Goal: Task Accomplishment & Management: Manage account settings

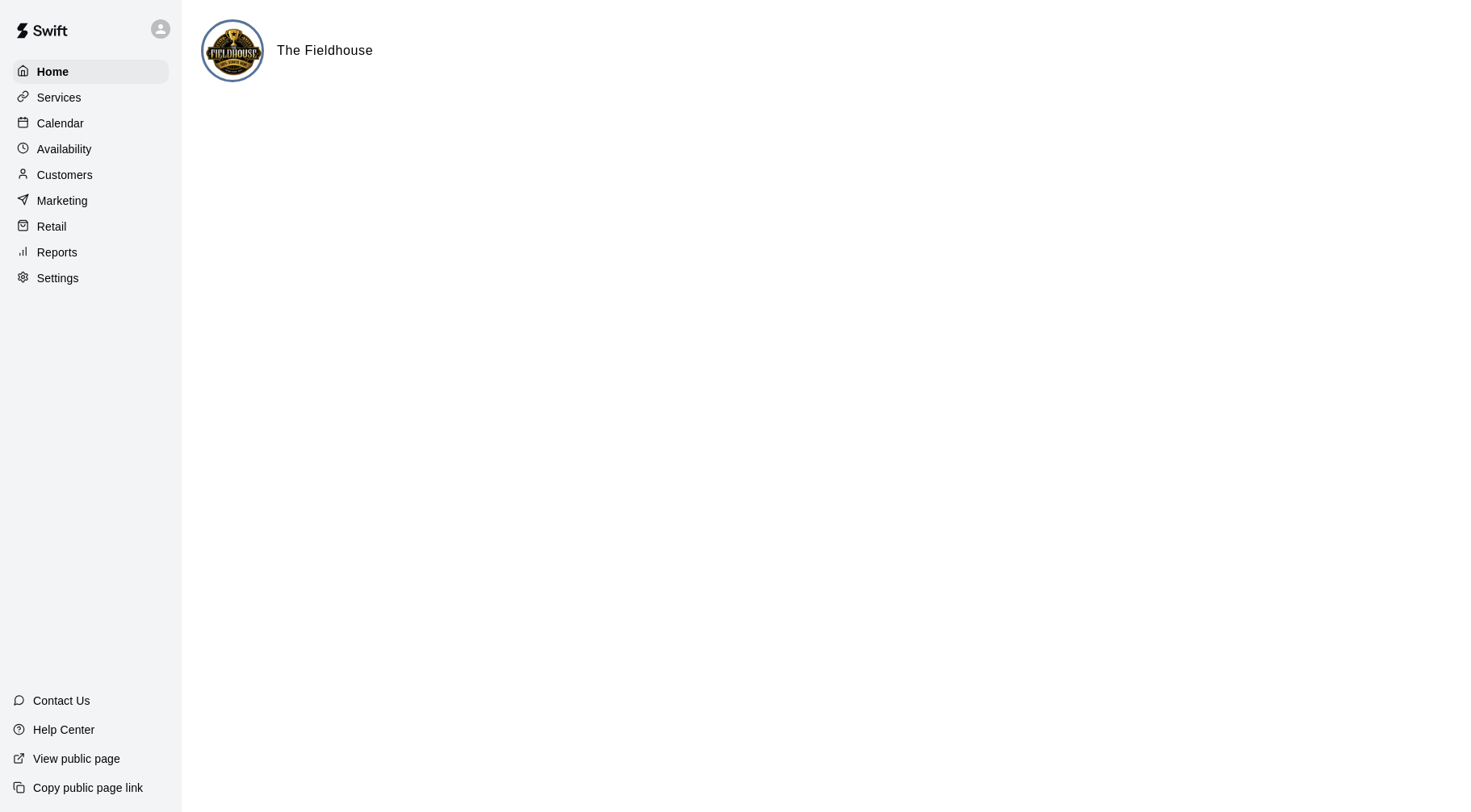
click at [37, 123] on p "Calendar" at bounding box center [60, 123] width 47 height 16
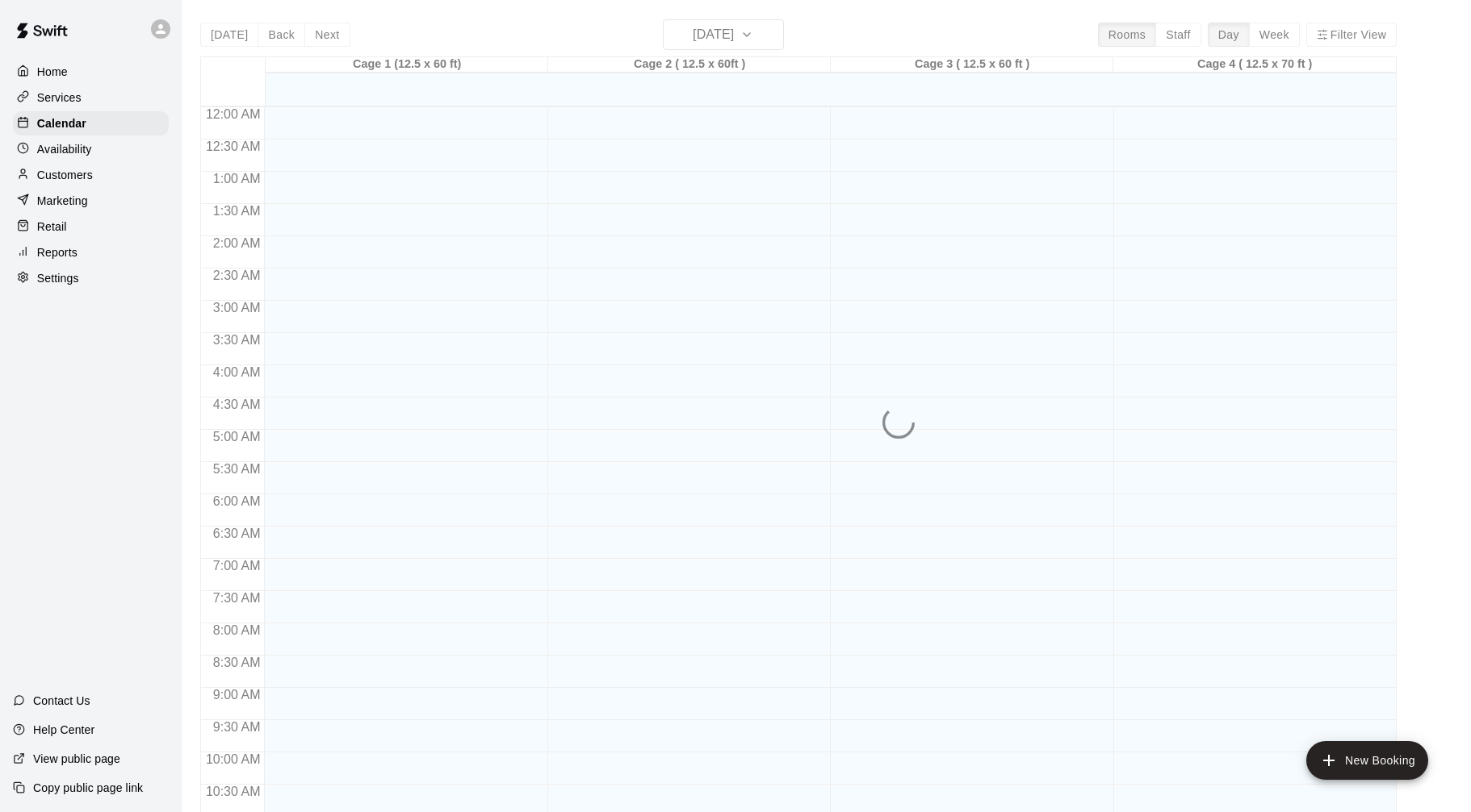
scroll to position [778, 0]
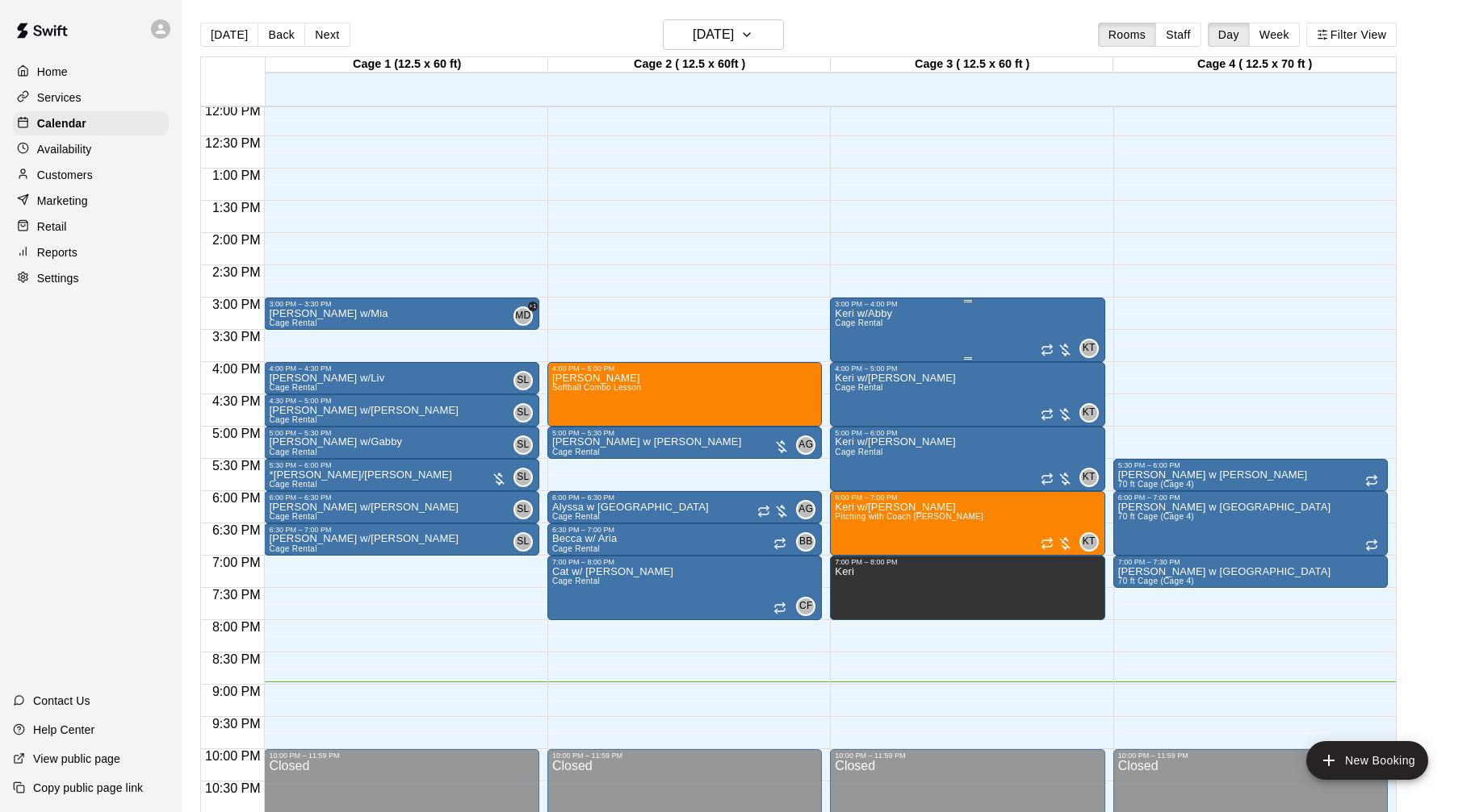
click at [1070, 348] on div at bounding box center [1057, 350] width 32 height 16
click at [1061, 397] on img "edit" at bounding box center [1057, 397] width 19 height 19
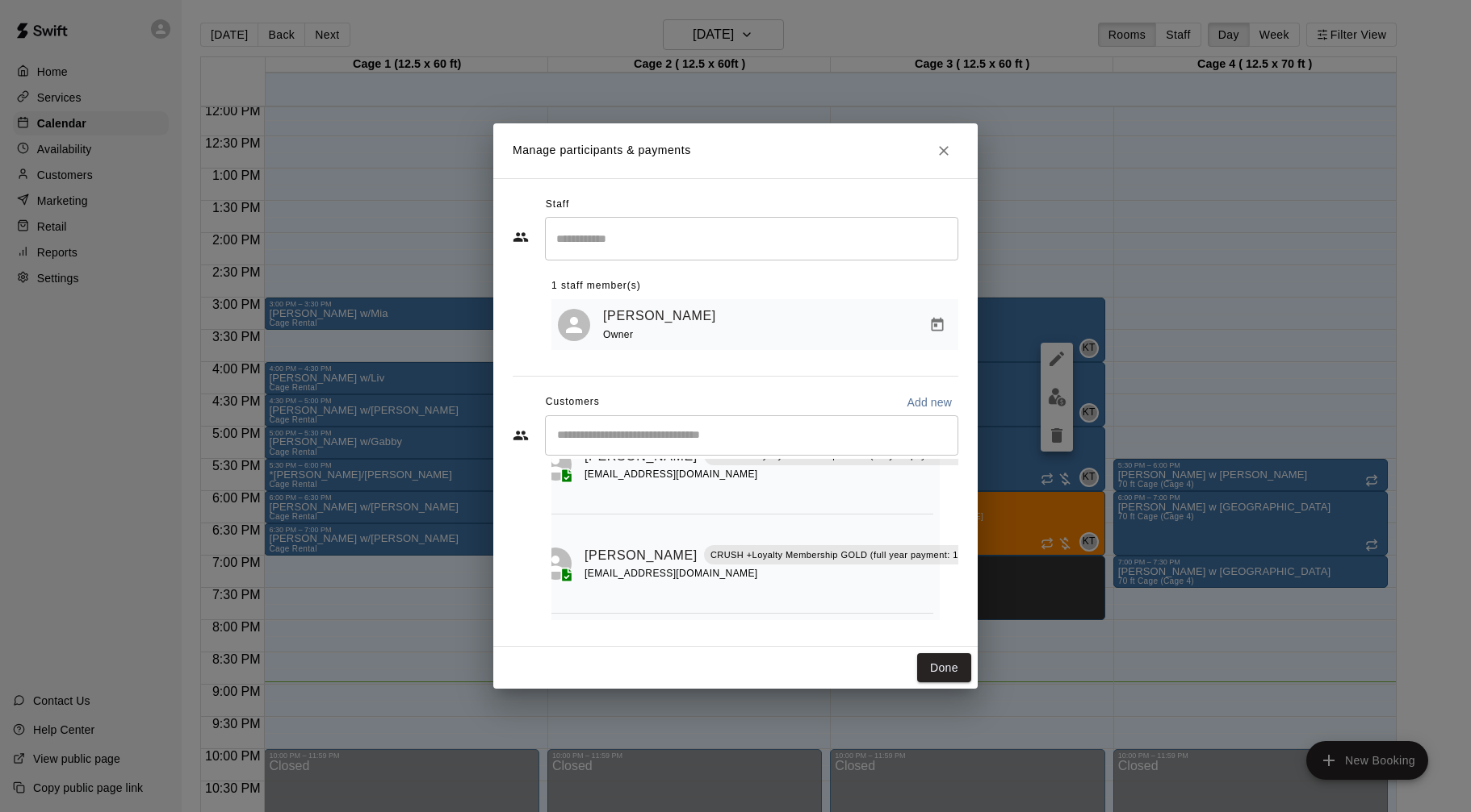
scroll to position [0, 19]
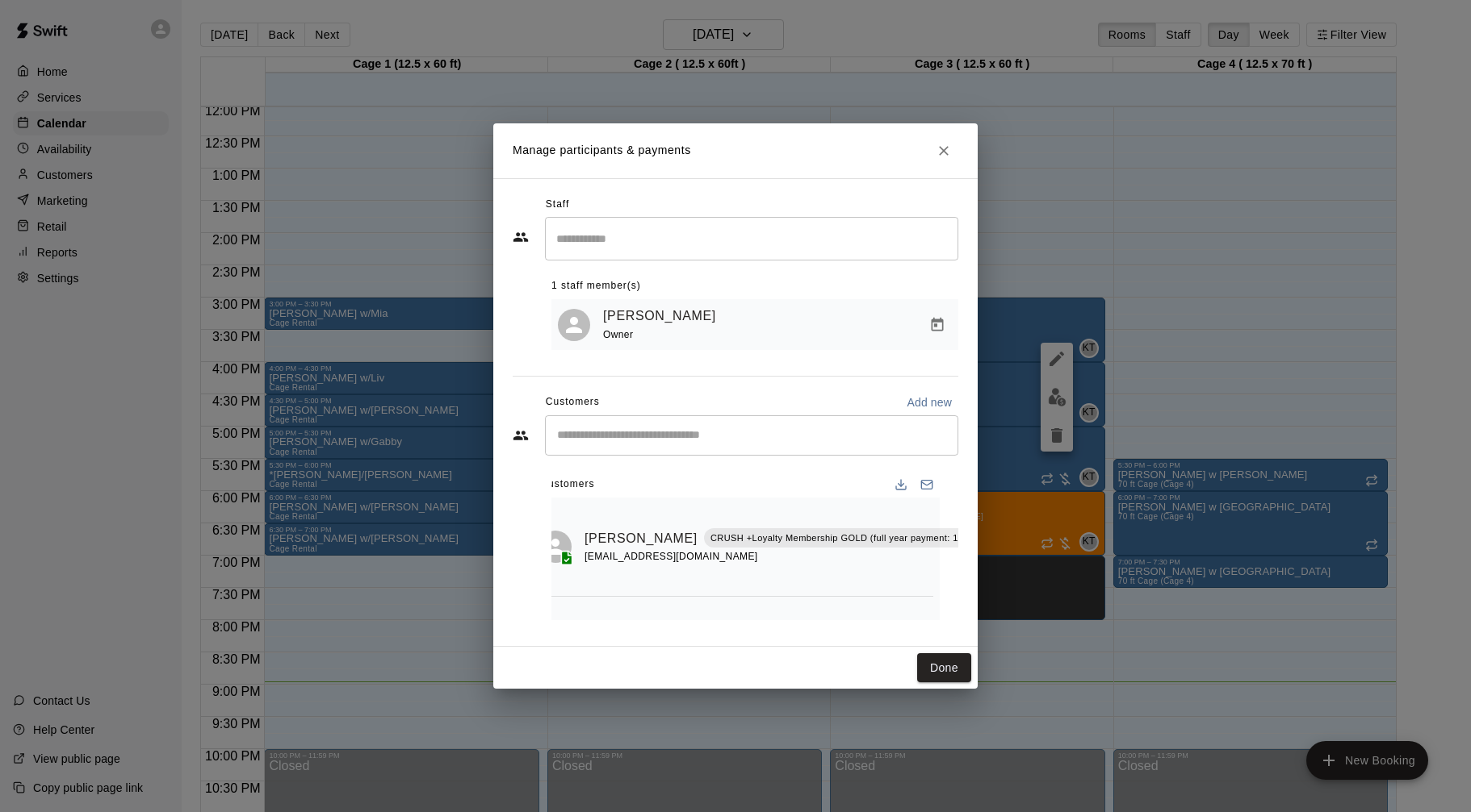
click at [1003, 571] on icon "Manage bookings & payment" at bounding box center [1009, 575] width 12 height 14
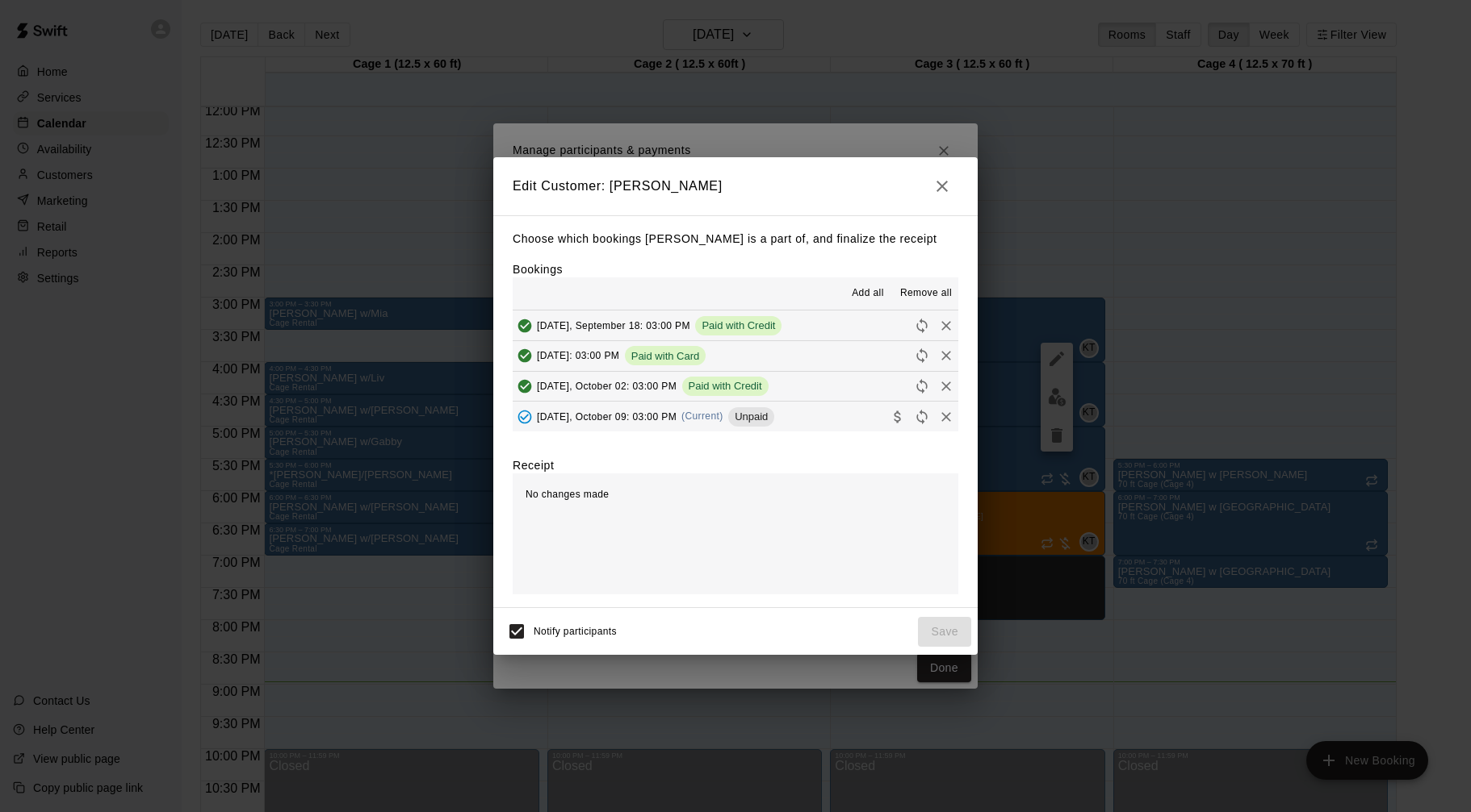
click at [689, 421] on div "[DATE], October 09: 03:00 PM (Current) Unpaid" at bounding box center [643, 417] width 261 height 24
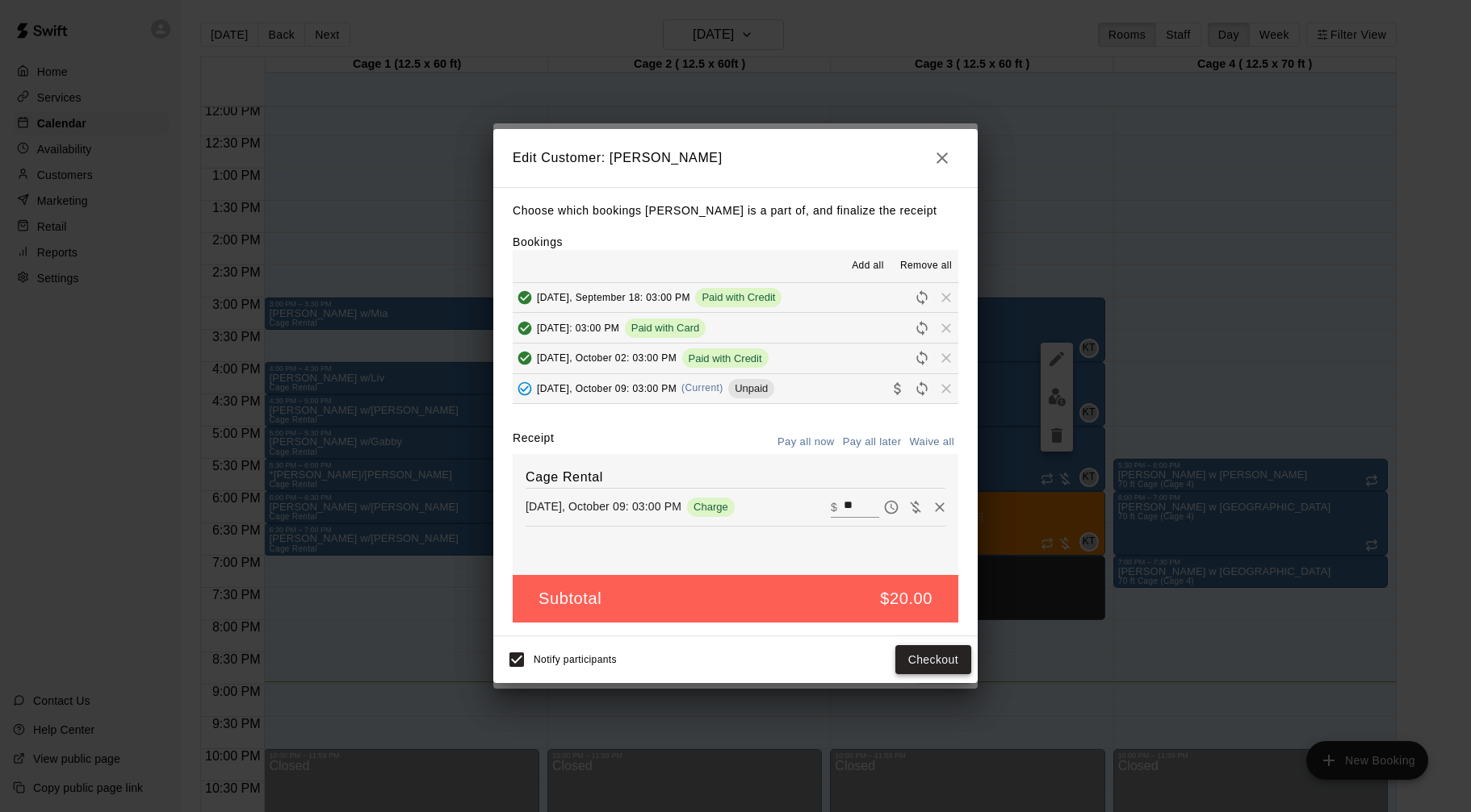
click at [946, 663] on button "Checkout" at bounding box center [933, 660] width 76 height 30
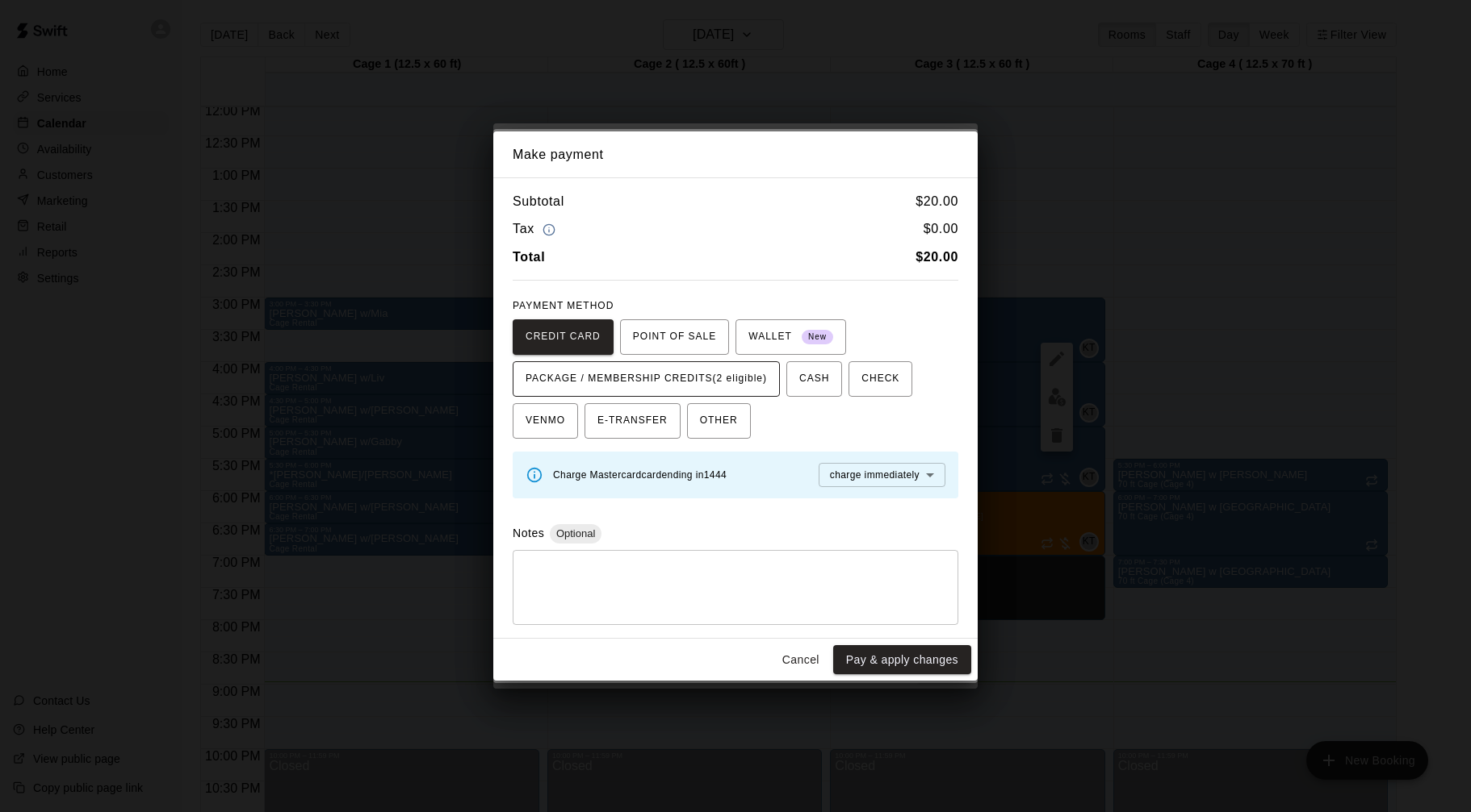
click at [746, 378] on span "PACKAGE / MEMBERSHIP CREDITS (2 eligible)" at bounding box center [646, 379] width 242 height 26
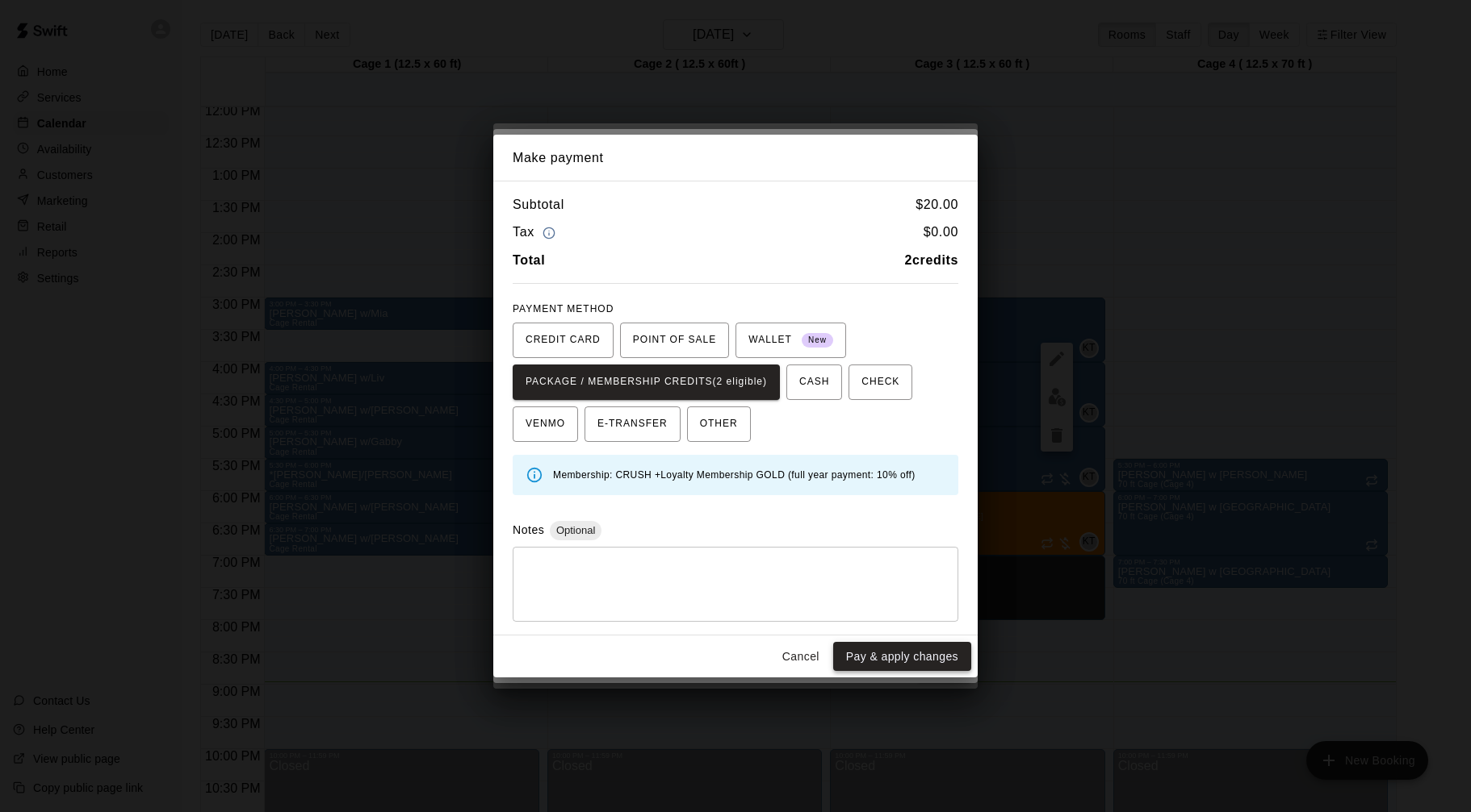
click at [906, 664] on button "Pay & apply changes" at bounding box center [902, 657] width 138 height 30
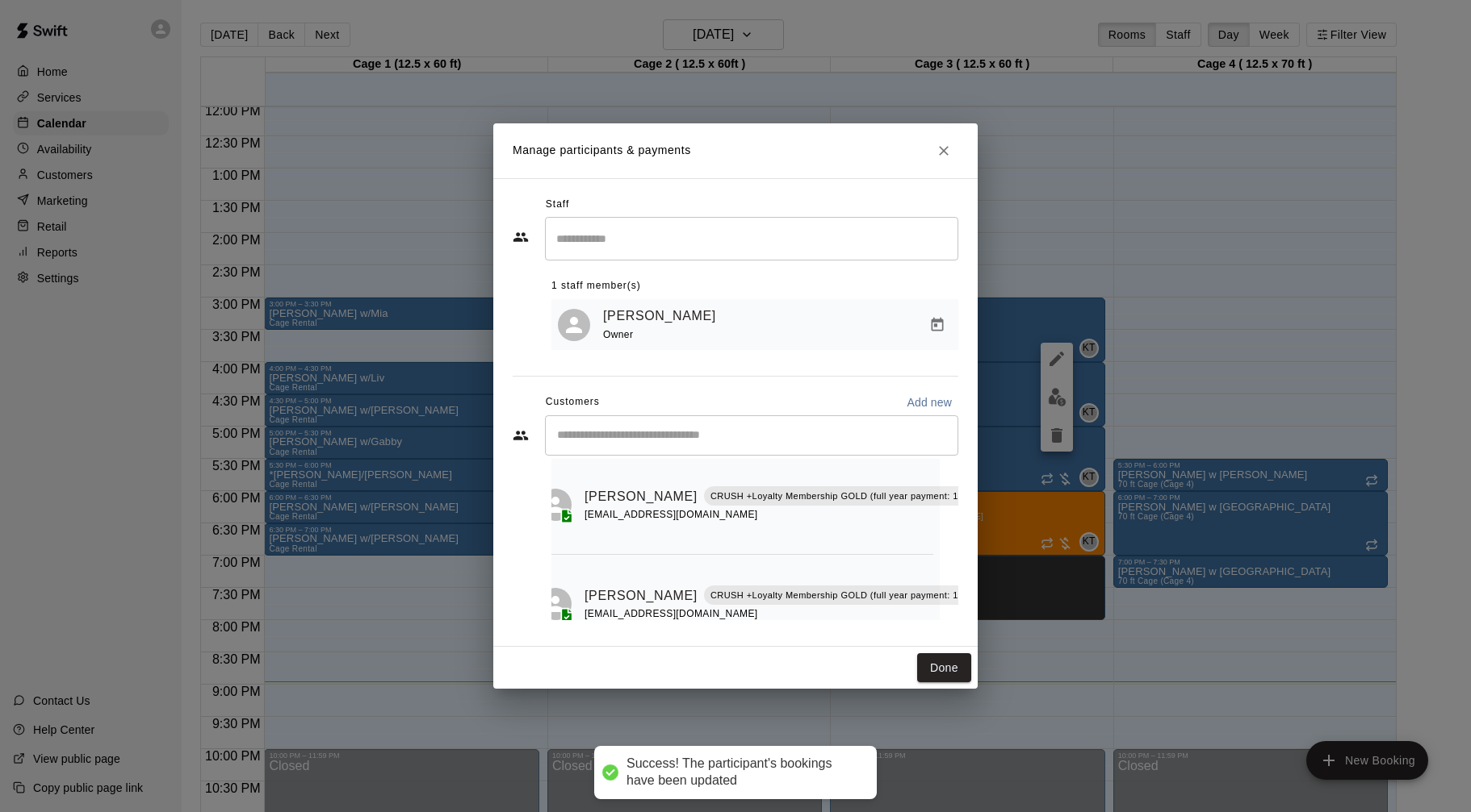
scroll to position [82, 19]
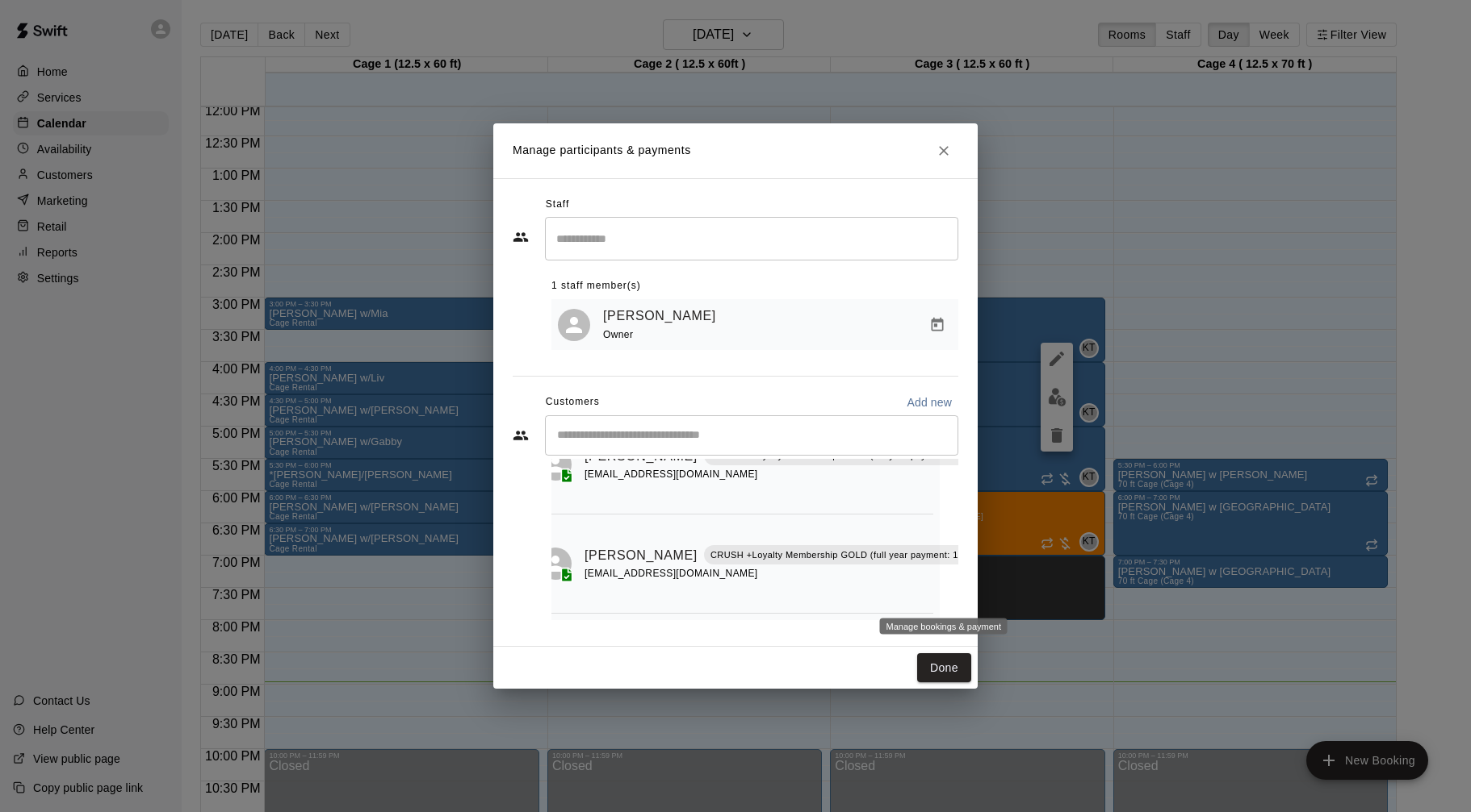
click at [1001, 593] on icon "Manage bookings & payment" at bounding box center [1009, 592] width 16 height 16
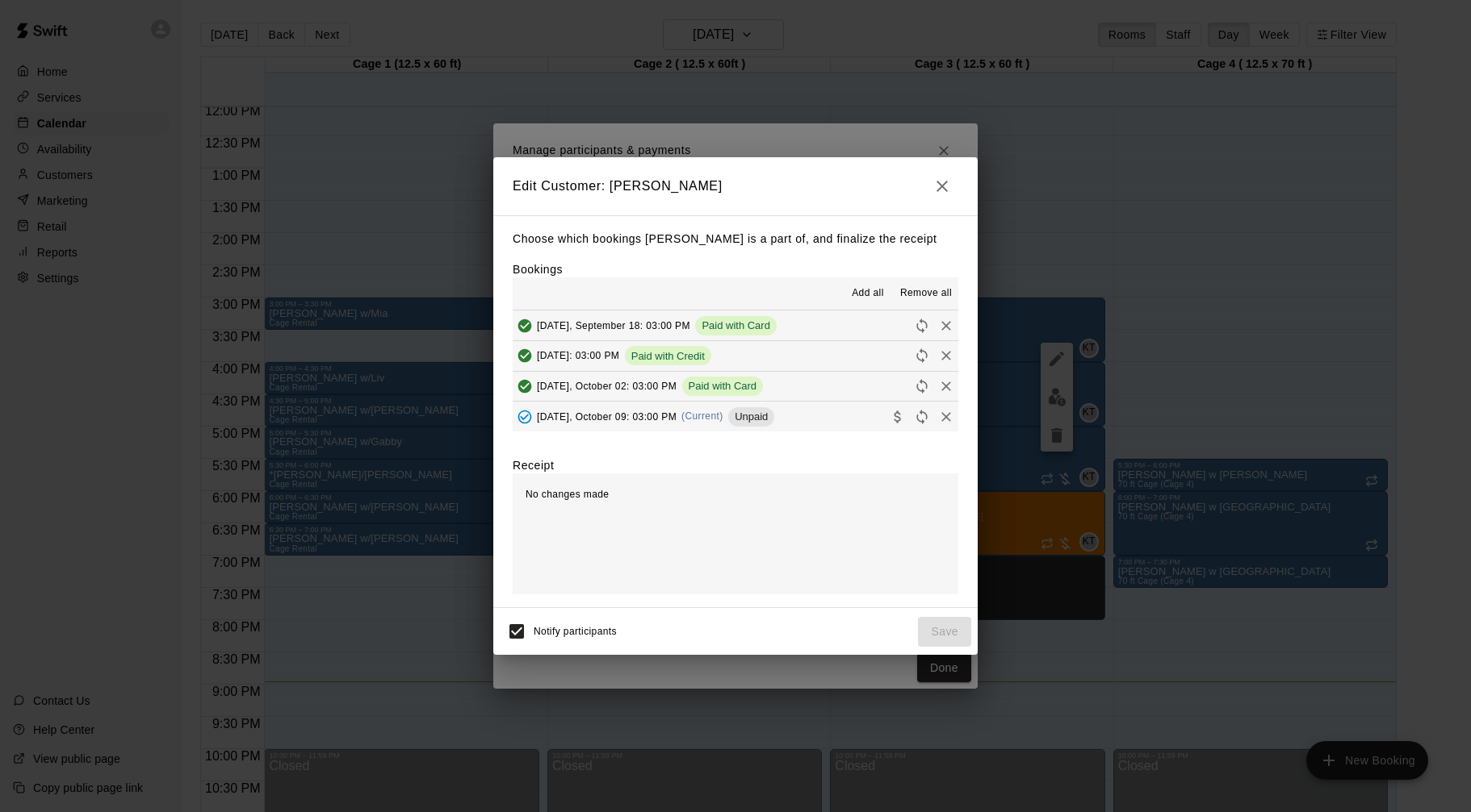
click at [668, 419] on span "[DATE], October 09: 03:00 PM" at bounding box center [606, 416] width 139 height 11
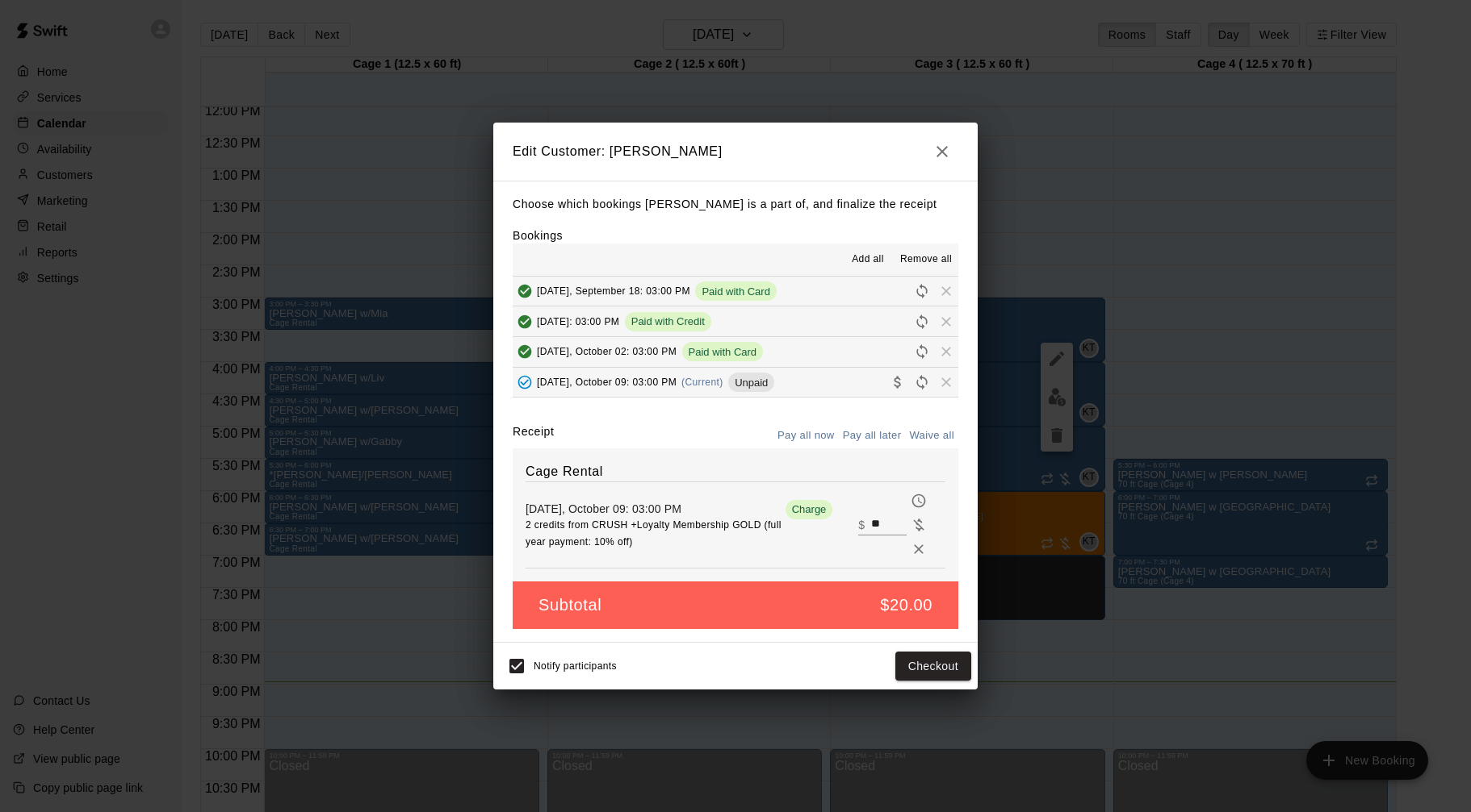
click at [881, 529] on input "**" at bounding box center [889, 525] width 36 height 21
type input "**"
click at [947, 663] on button "Checkout" at bounding box center [933, 666] width 76 height 30
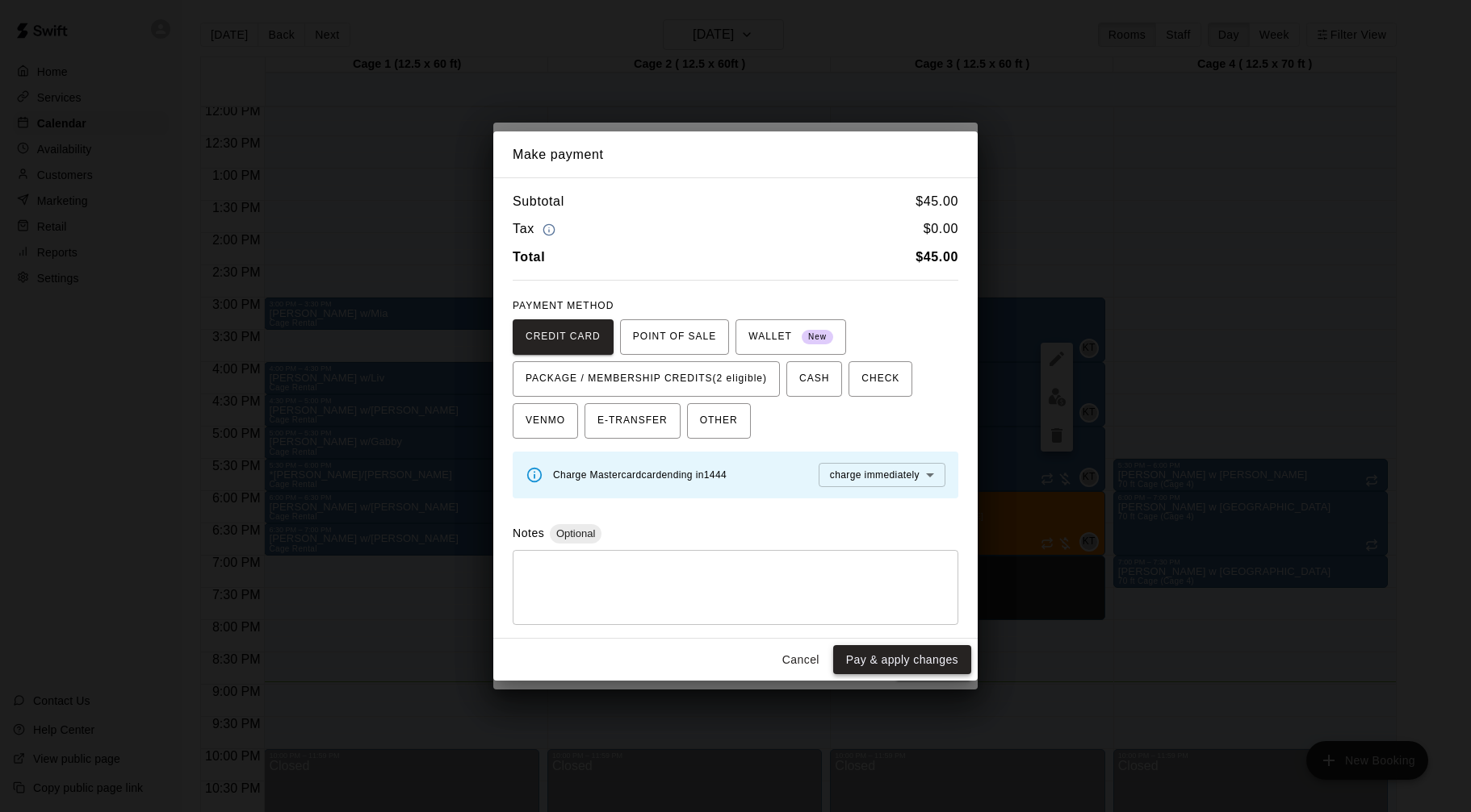
click at [934, 663] on button "Pay & apply changes" at bounding box center [902, 660] width 138 height 30
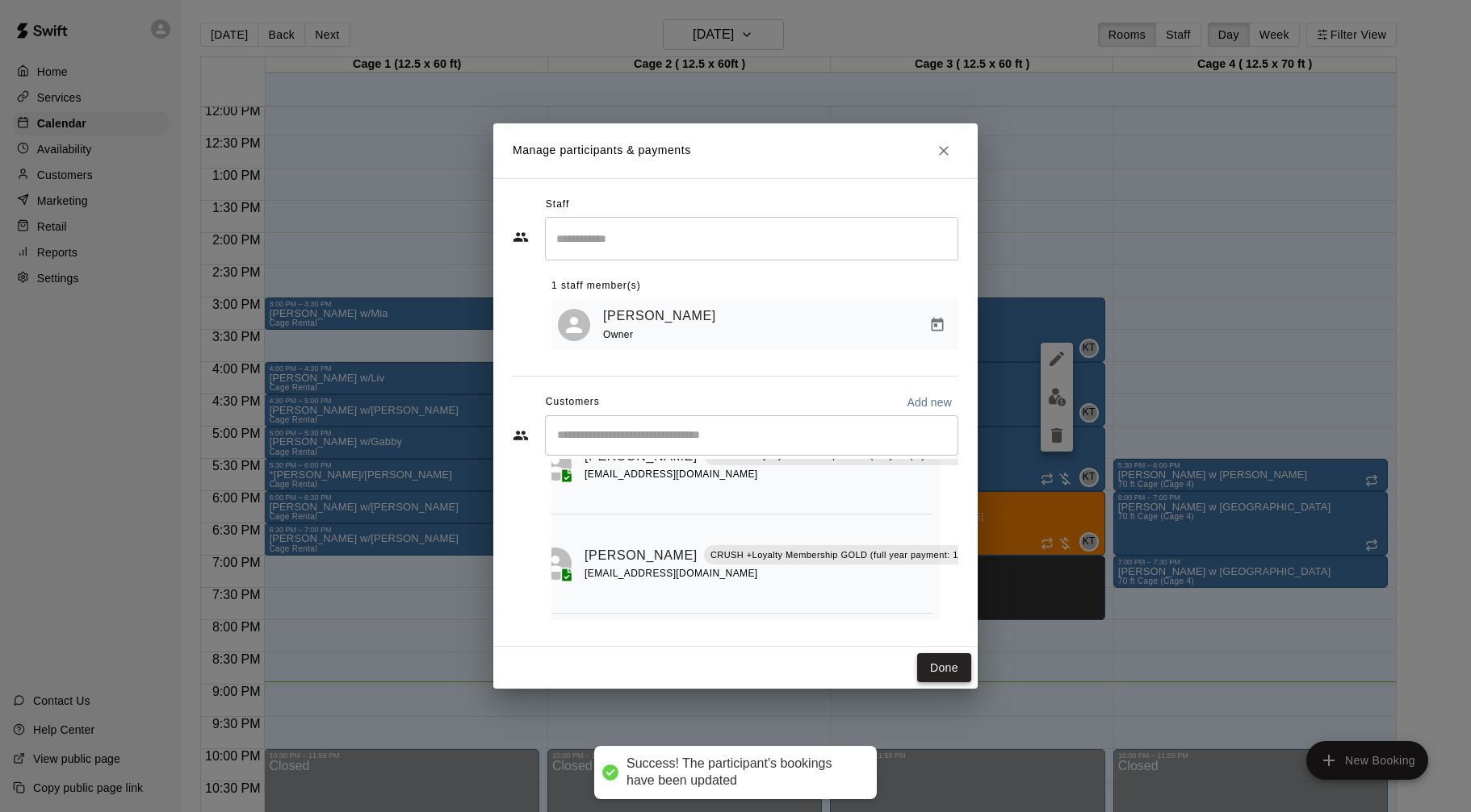
click at [937, 659] on button "Done" at bounding box center [943, 668] width 54 height 30
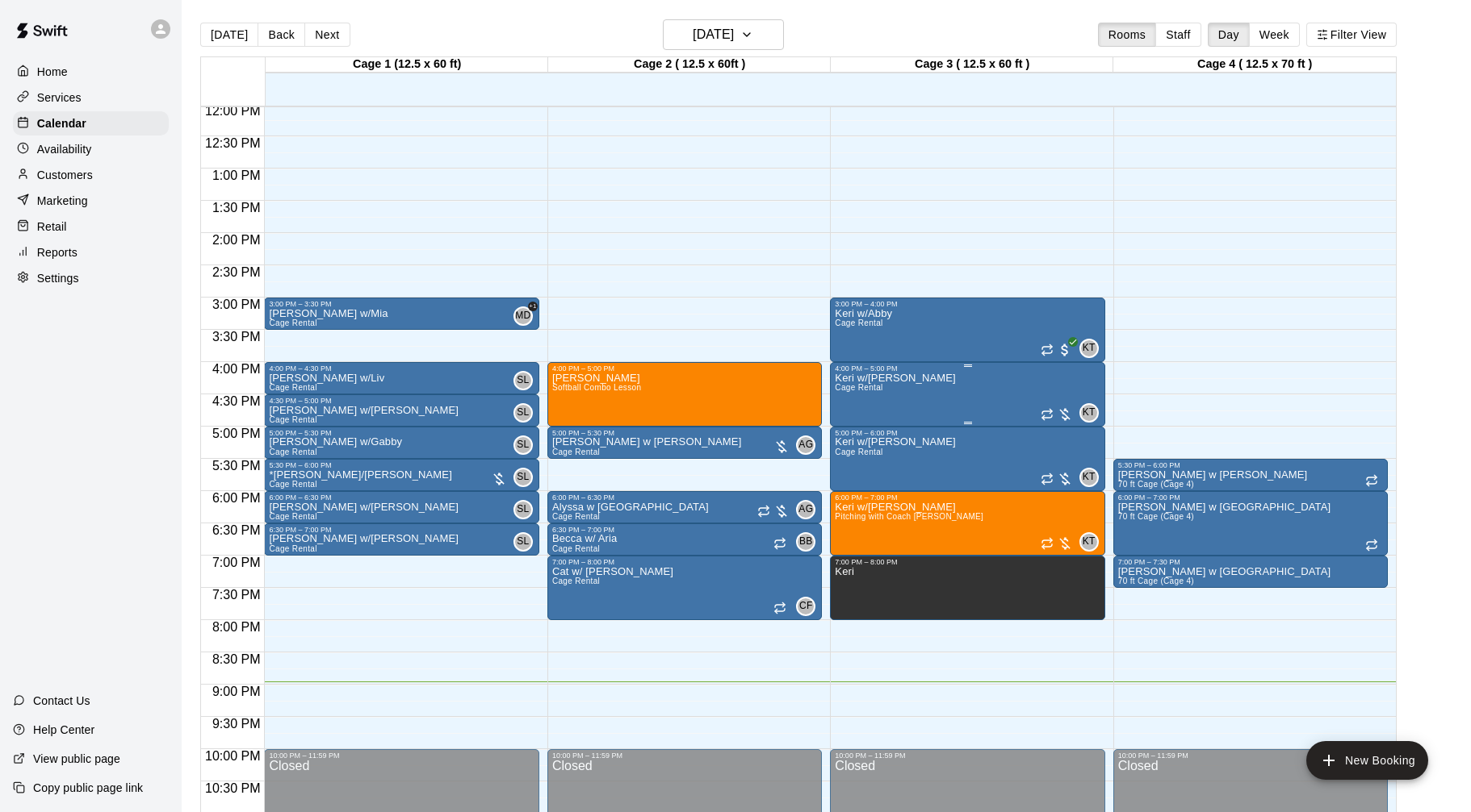
click at [968, 409] on div "Keri w/[PERSON_NAME] Rental KT 0" at bounding box center [967, 779] width 265 height 812
click at [844, 429] on img "edit" at bounding box center [852, 428] width 19 height 19
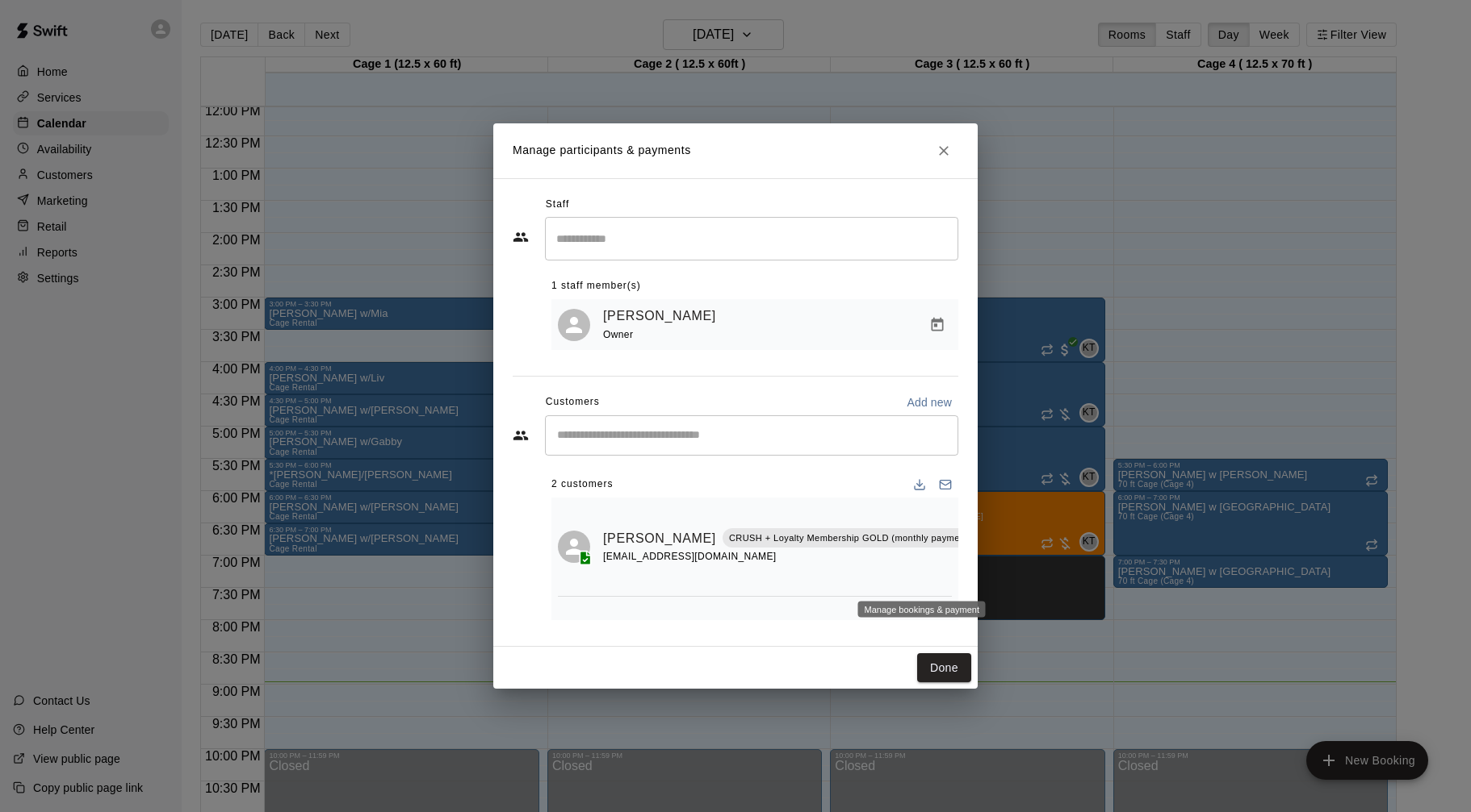
click at [984, 578] on icon "Manage bookings & payment" at bounding box center [992, 575] width 16 height 16
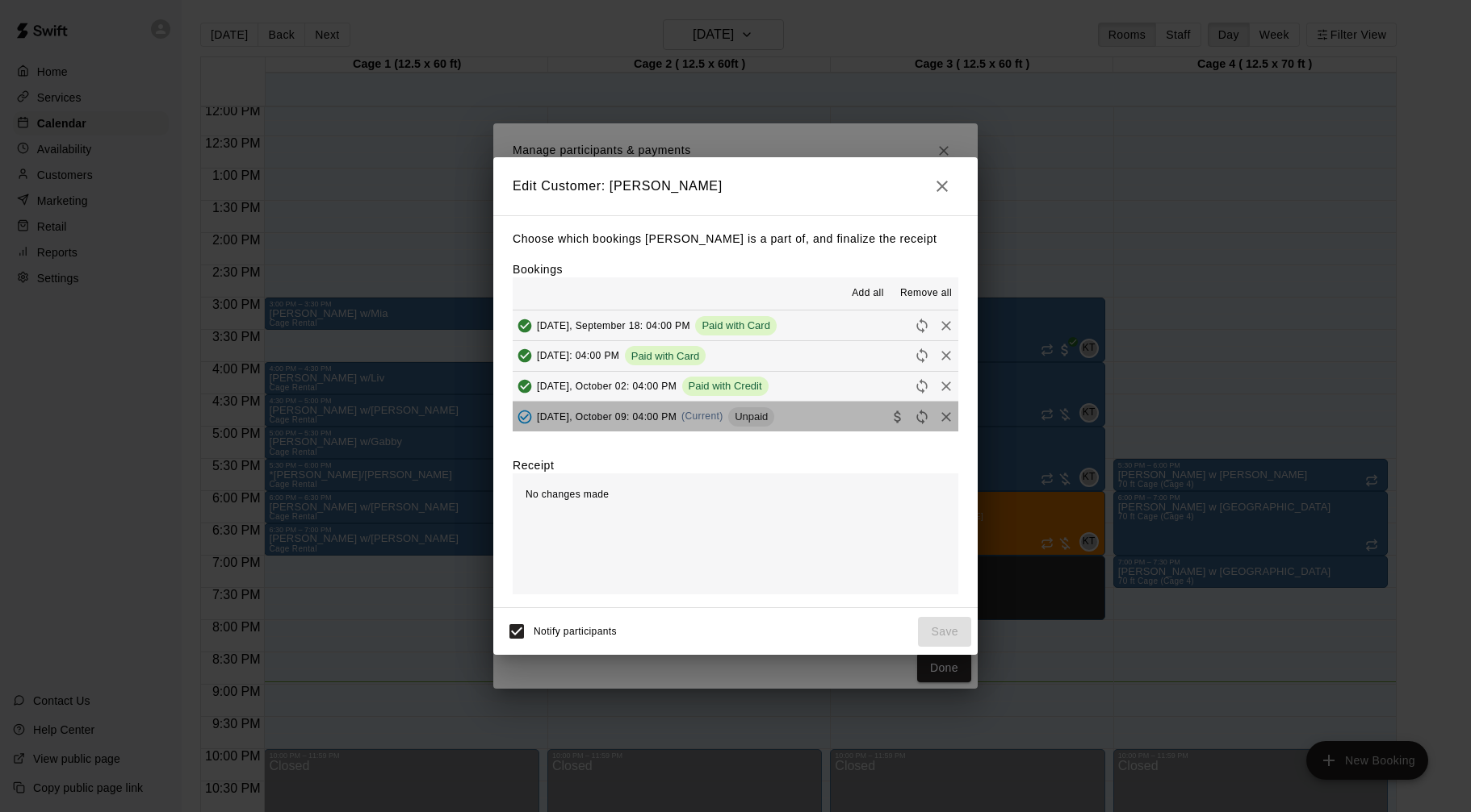
drag, startPoint x: 658, startPoint y: 428, endPoint x: 666, endPoint y: 443, distance: 17.0
click at [658, 429] on div "[DATE], October 09: 04:00 PM (Current) Unpaid" at bounding box center [643, 417] width 261 height 24
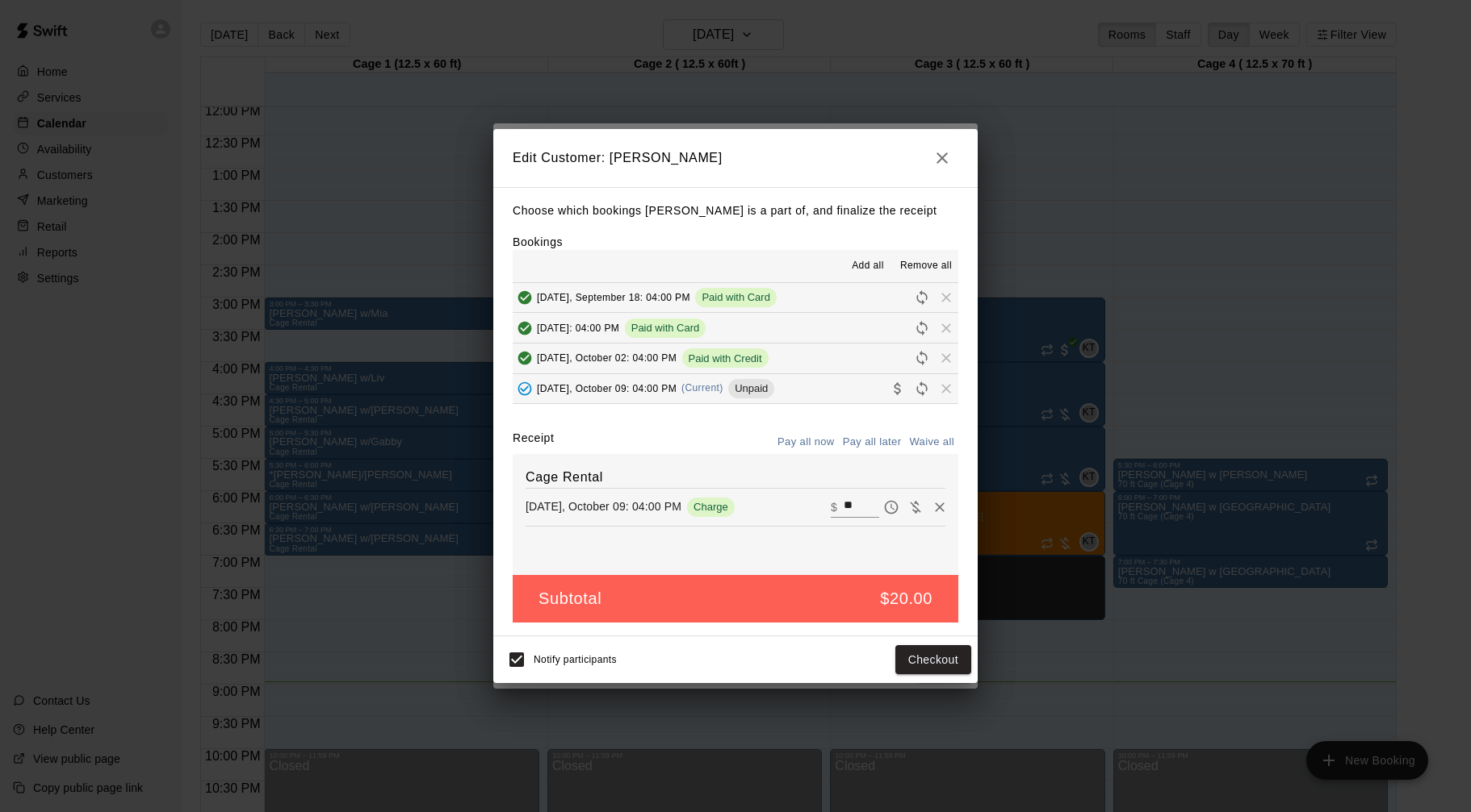
click at [841, 511] on div "​ $ **" at bounding box center [854, 507] width 49 height 21
click at [853, 505] on input "**" at bounding box center [861, 507] width 36 height 21
type input "**"
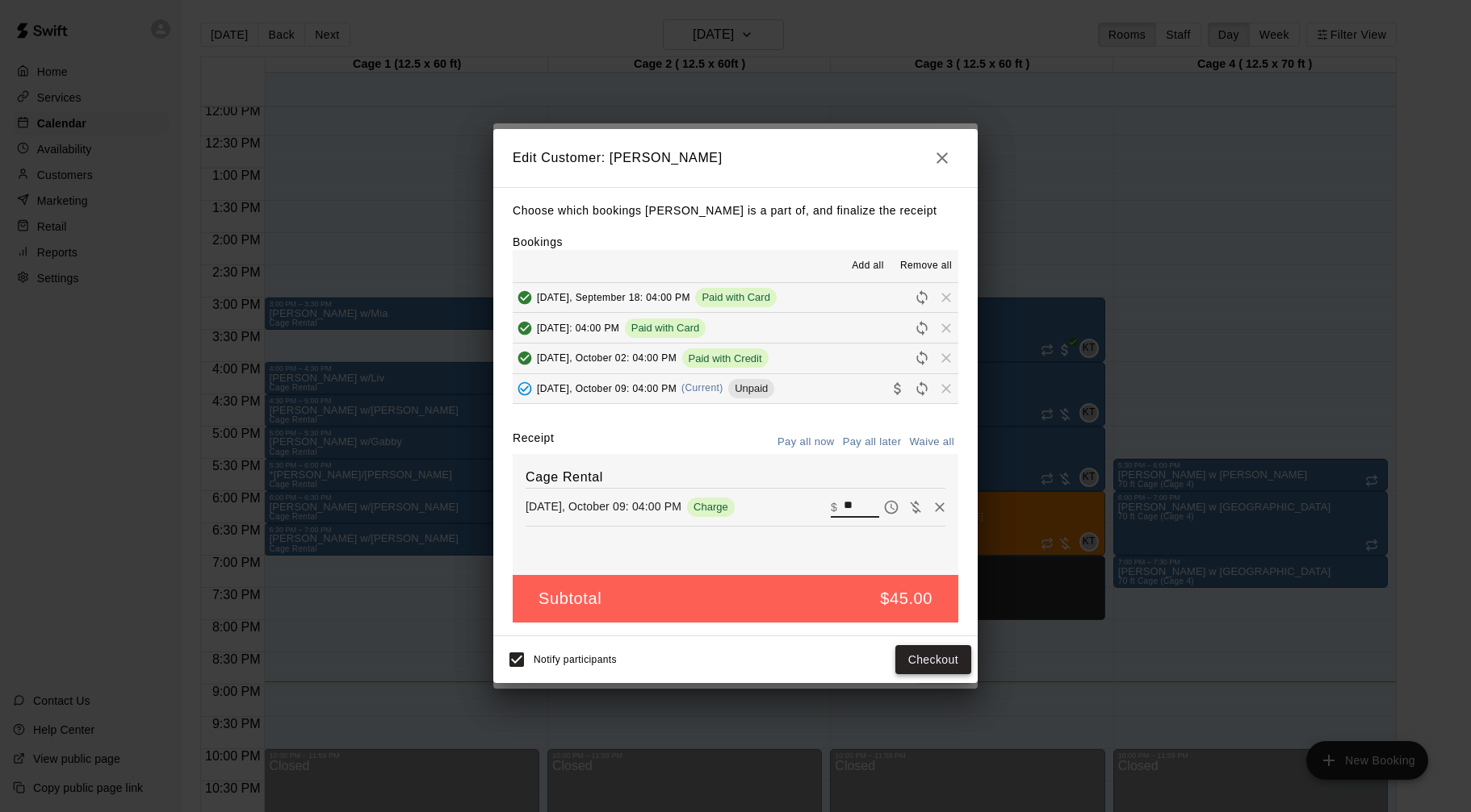
click at [934, 652] on button "Checkout" at bounding box center [933, 660] width 76 height 30
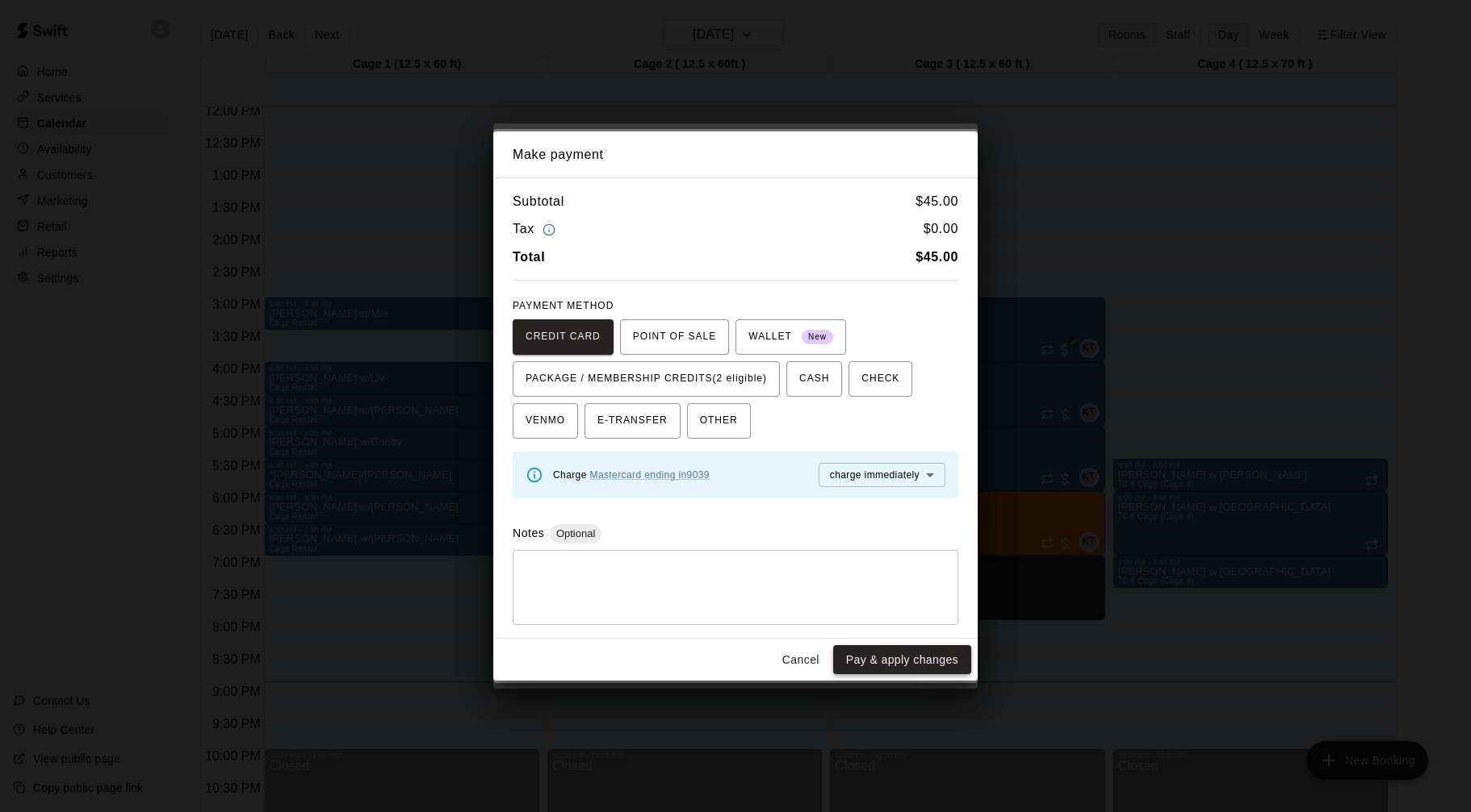
click at [878, 666] on button "Pay & apply changes" at bounding box center [902, 660] width 138 height 30
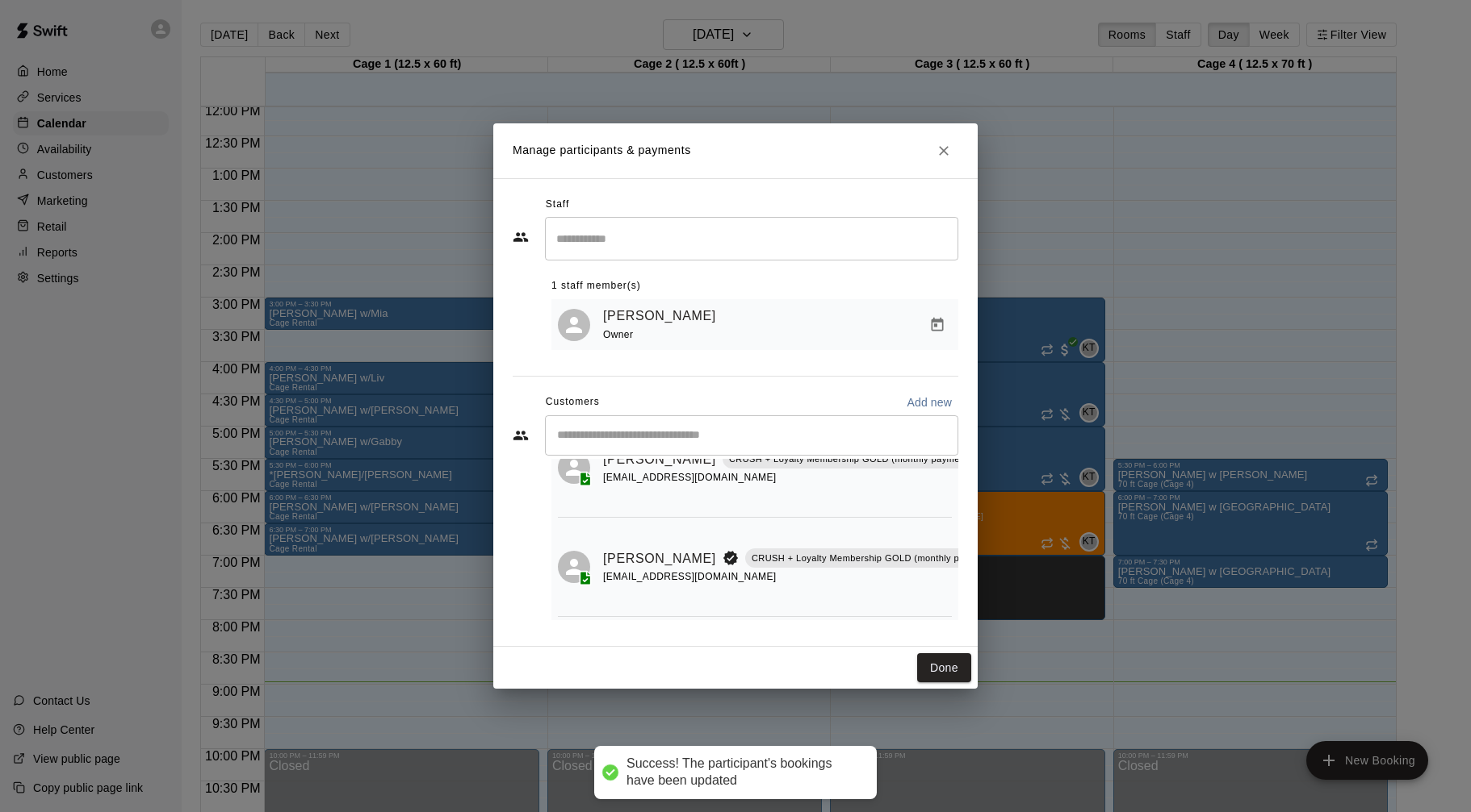
scroll to position [82, 0]
click at [1000, 569] on span "Has not paid" at bounding box center [1015, 562] width 29 height 14
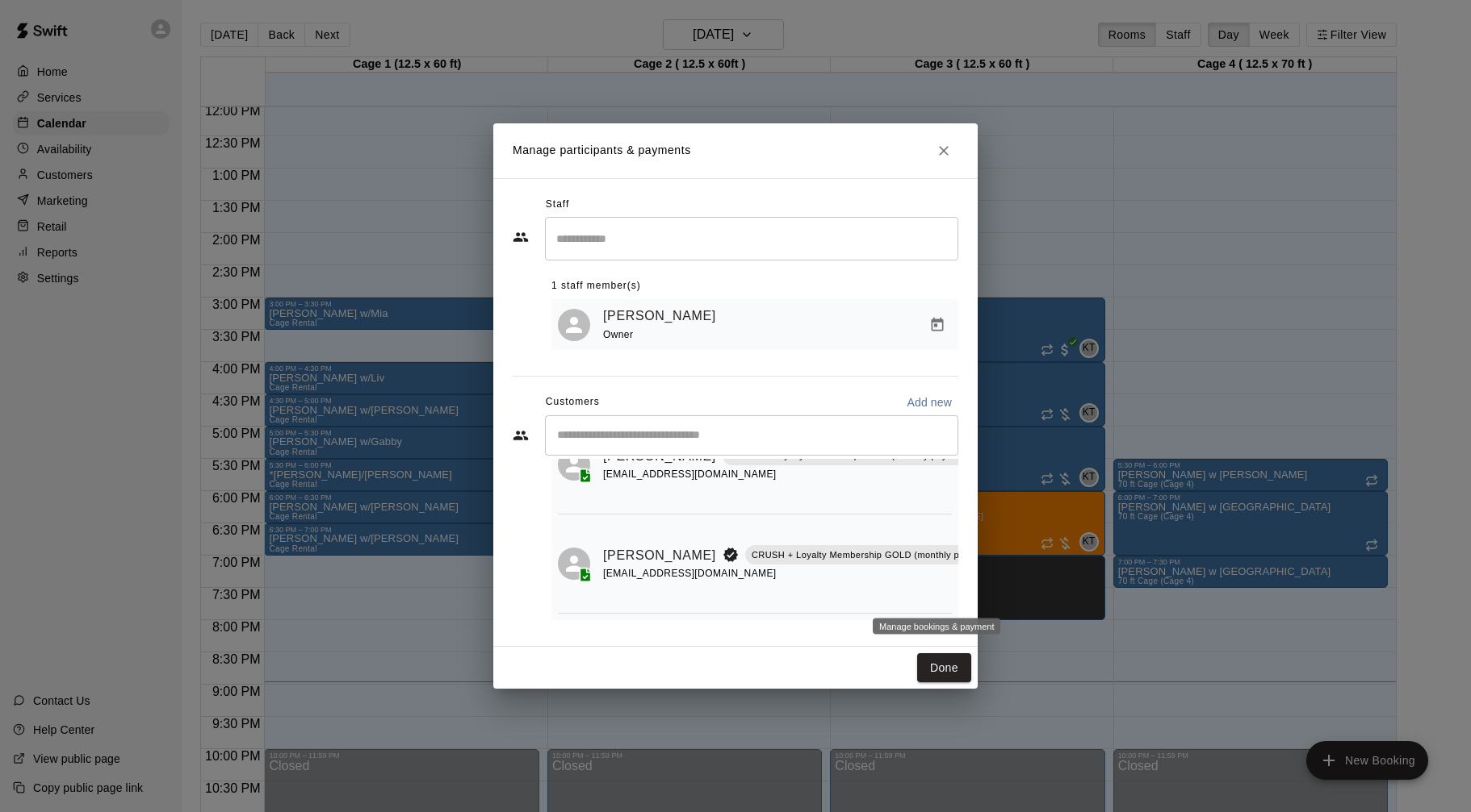
click at [1006, 597] on icon "Manage bookings & payment" at bounding box center [1014, 592] width 16 height 16
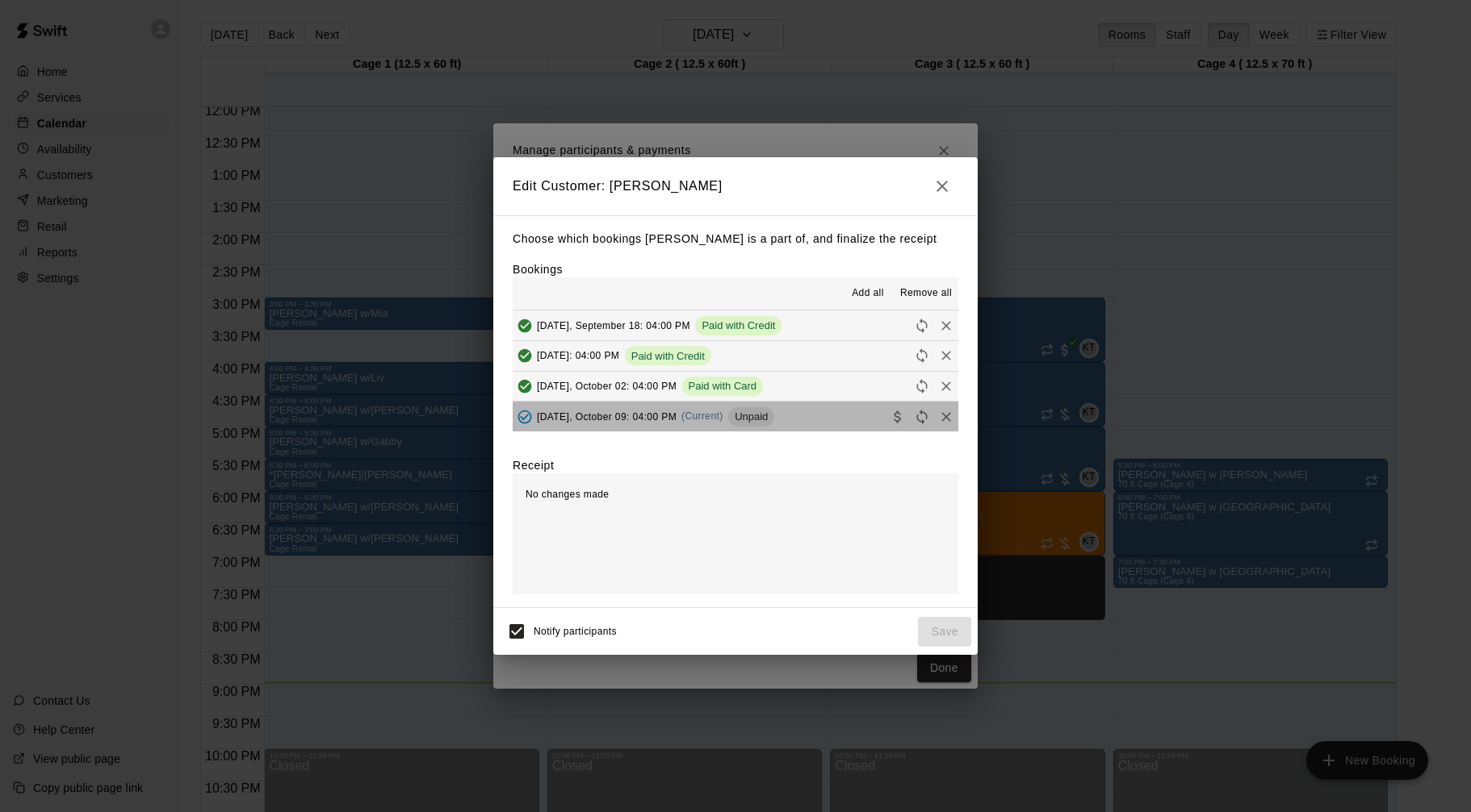
click at [828, 427] on button "[DATE], October 09: 04:00 PM (Current) Unpaid" at bounding box center [736, 417] width 446 height 30
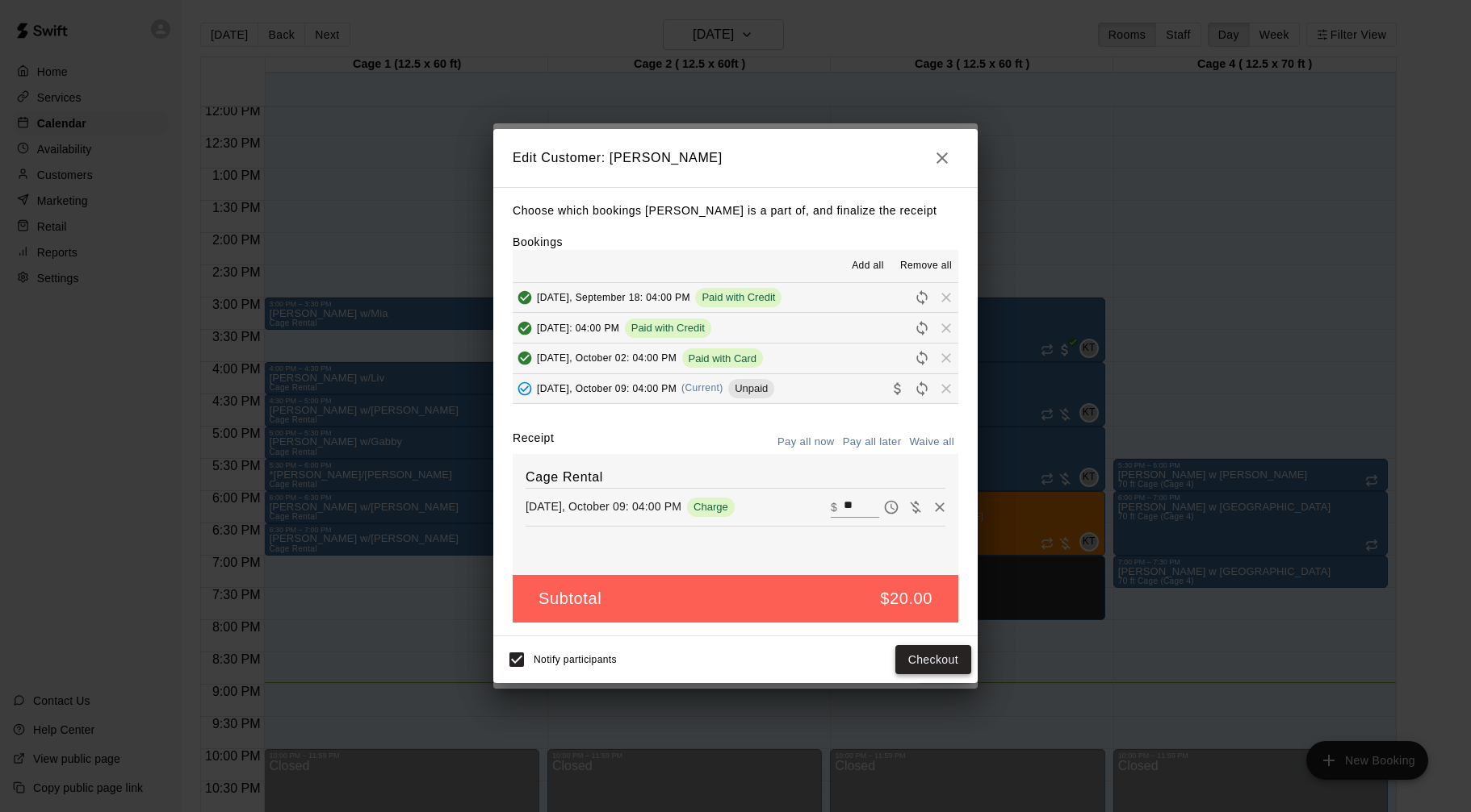
click at [930, 660] on button "Checkout" at bounding box center [933, 660] width 76 height 30
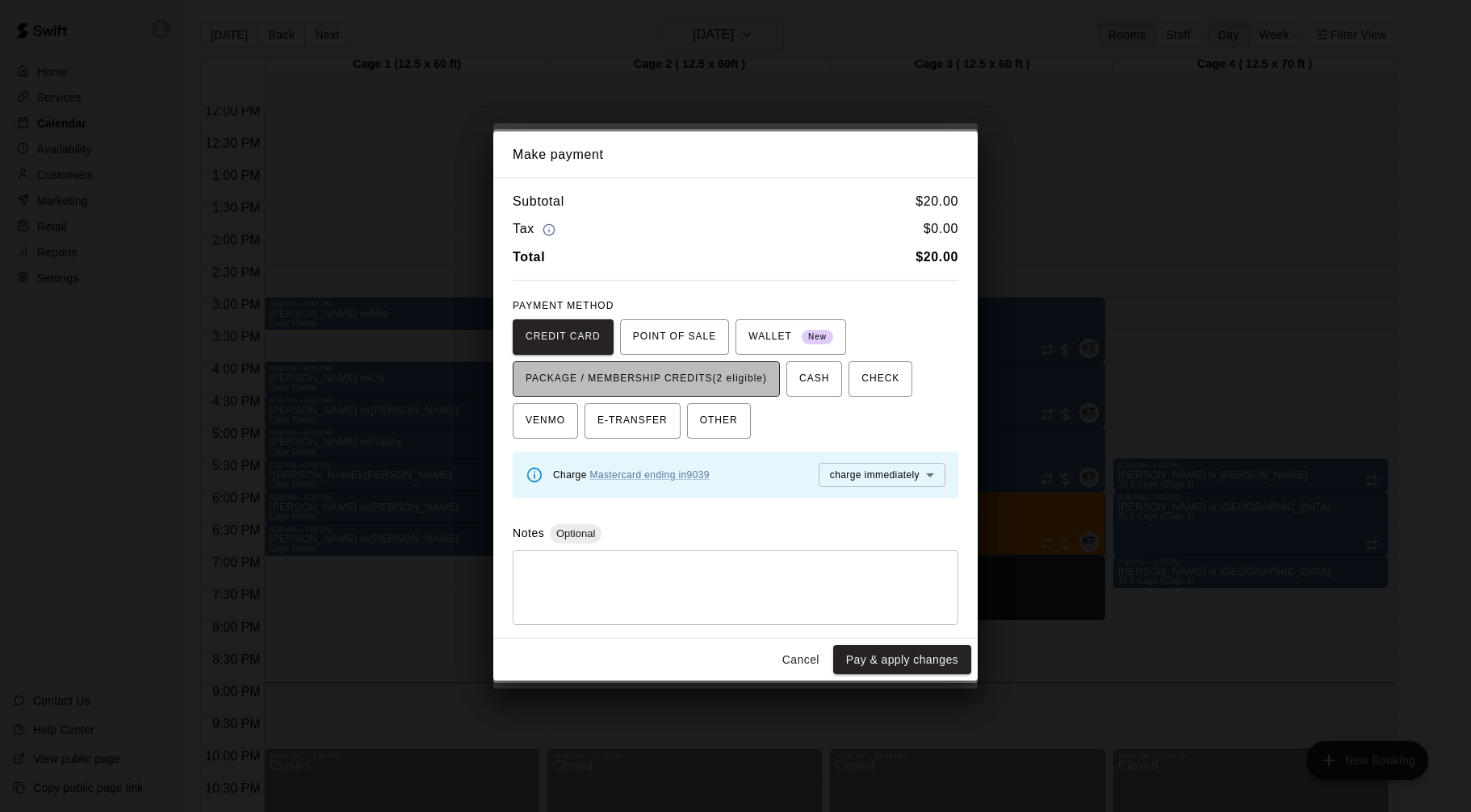
click at [704, 385] on span "PACKAGE / MEMBERSHIP CREDITS (2 eligible)" at bounding box center [646, 379] width 242 height 26
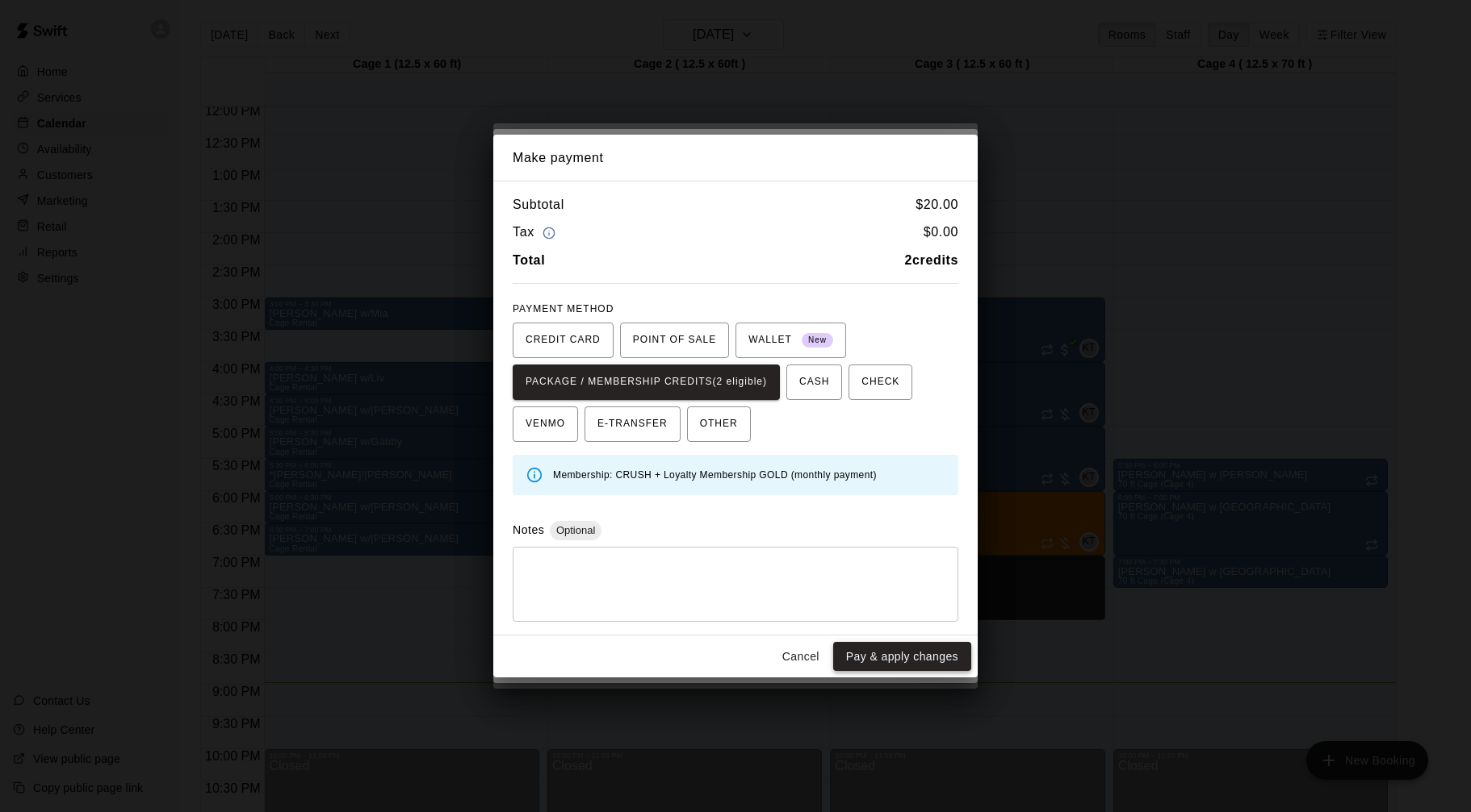
click at [874, 651] on button "Pay & apply changes" at bounding box center [902, 657] width 138 height 30
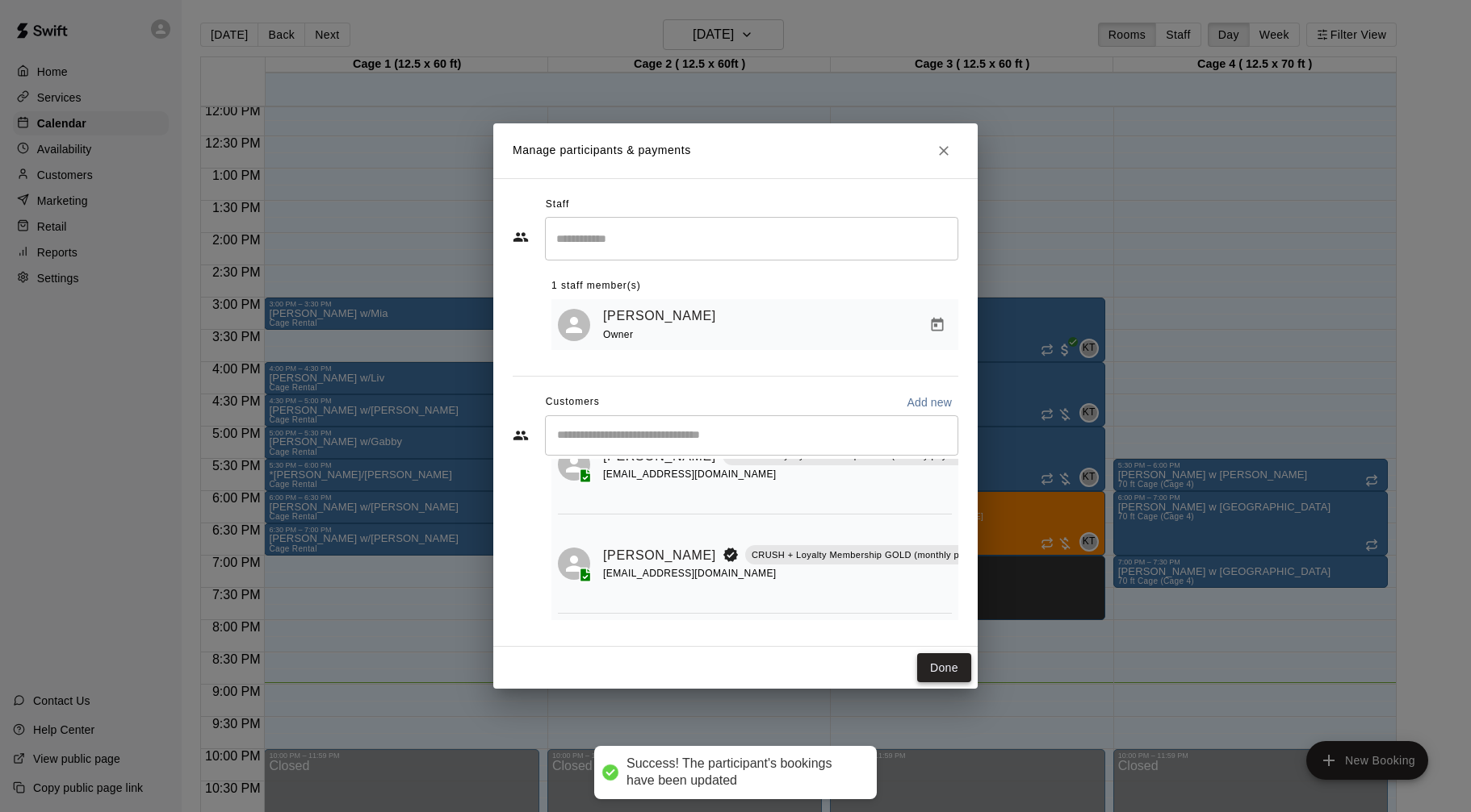
click at [940, 669] on button "Done" at bounding box center [943, 668] width 54 height 30
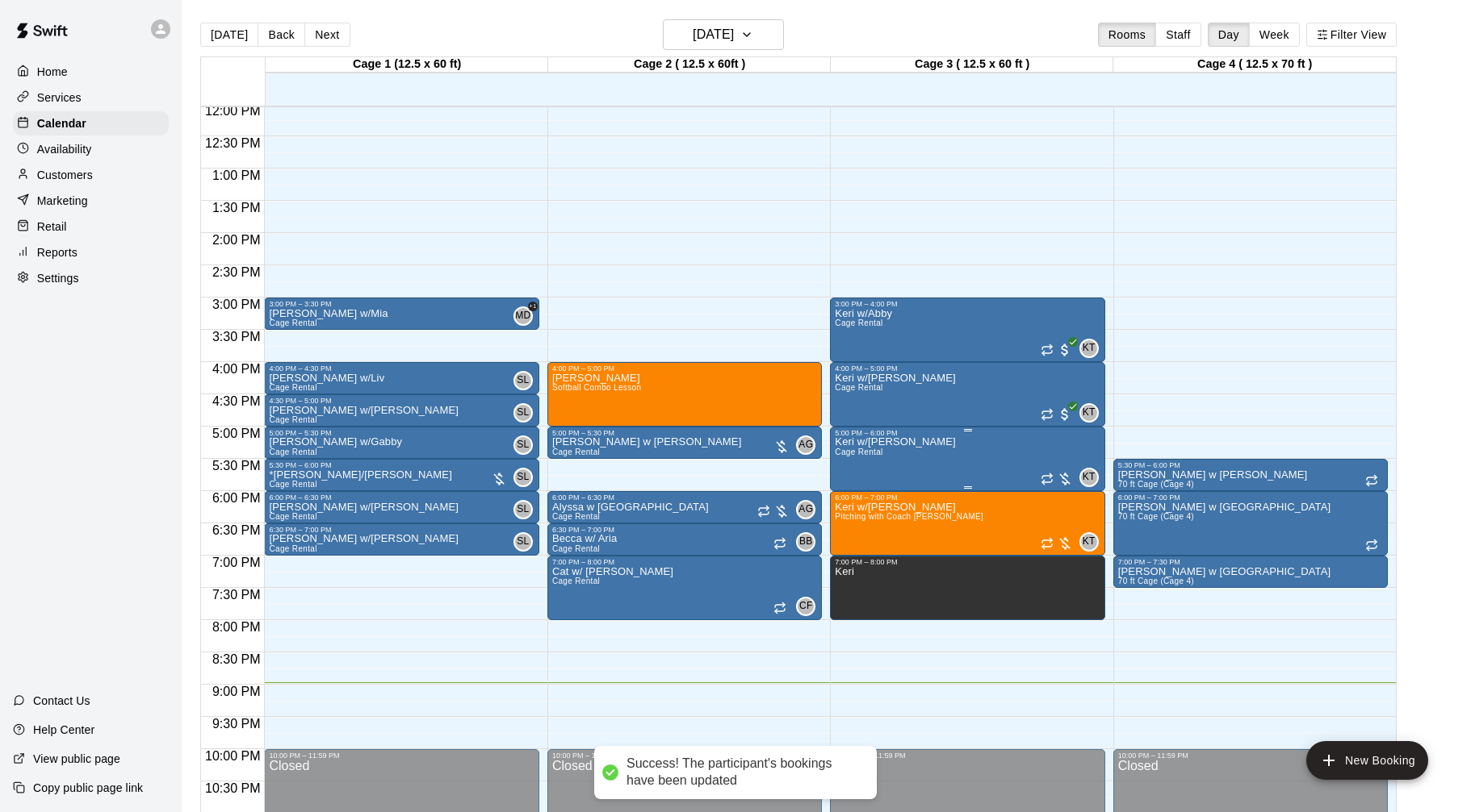
click at [1064, 477] on div at bounding box center [1057, 479] width 32 height 16
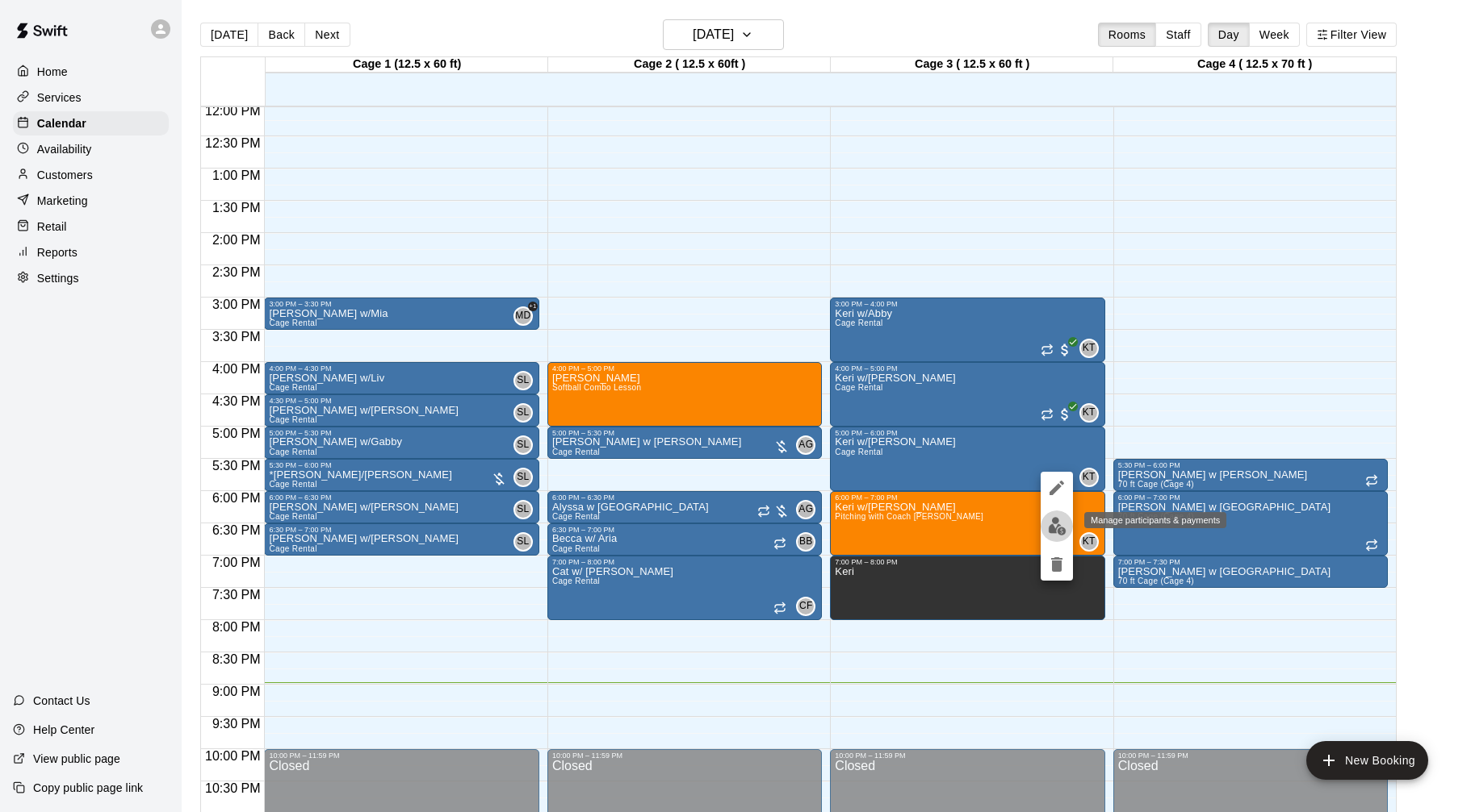
click at [1064, 523] on img "edit" at bounding box center [1057, 527] width 19 height 19
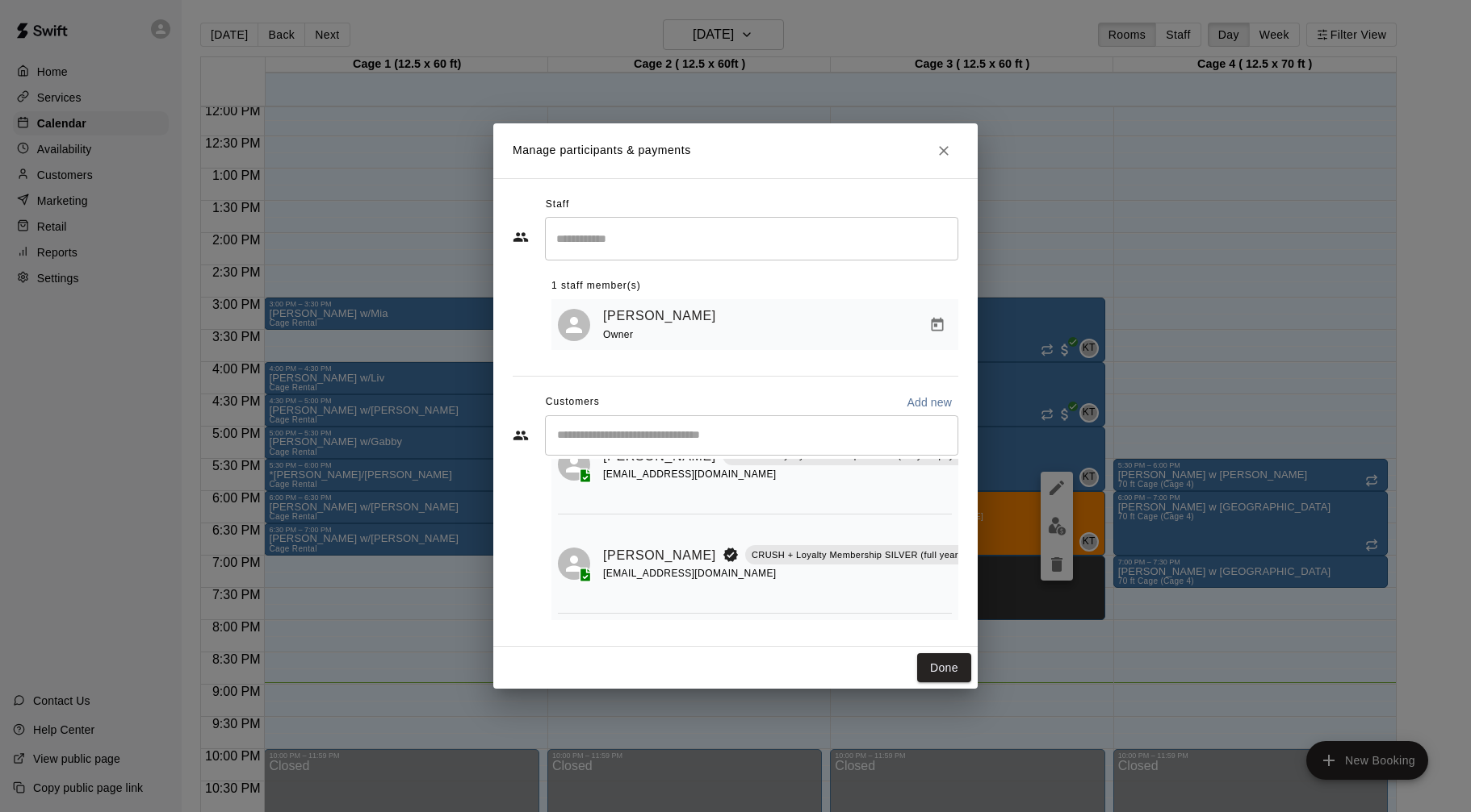
scroll to position [82, 54]
click at [998, 592] on icon "Manage bookings & payment" at bounding box center [1005, 592] width 16 height 16
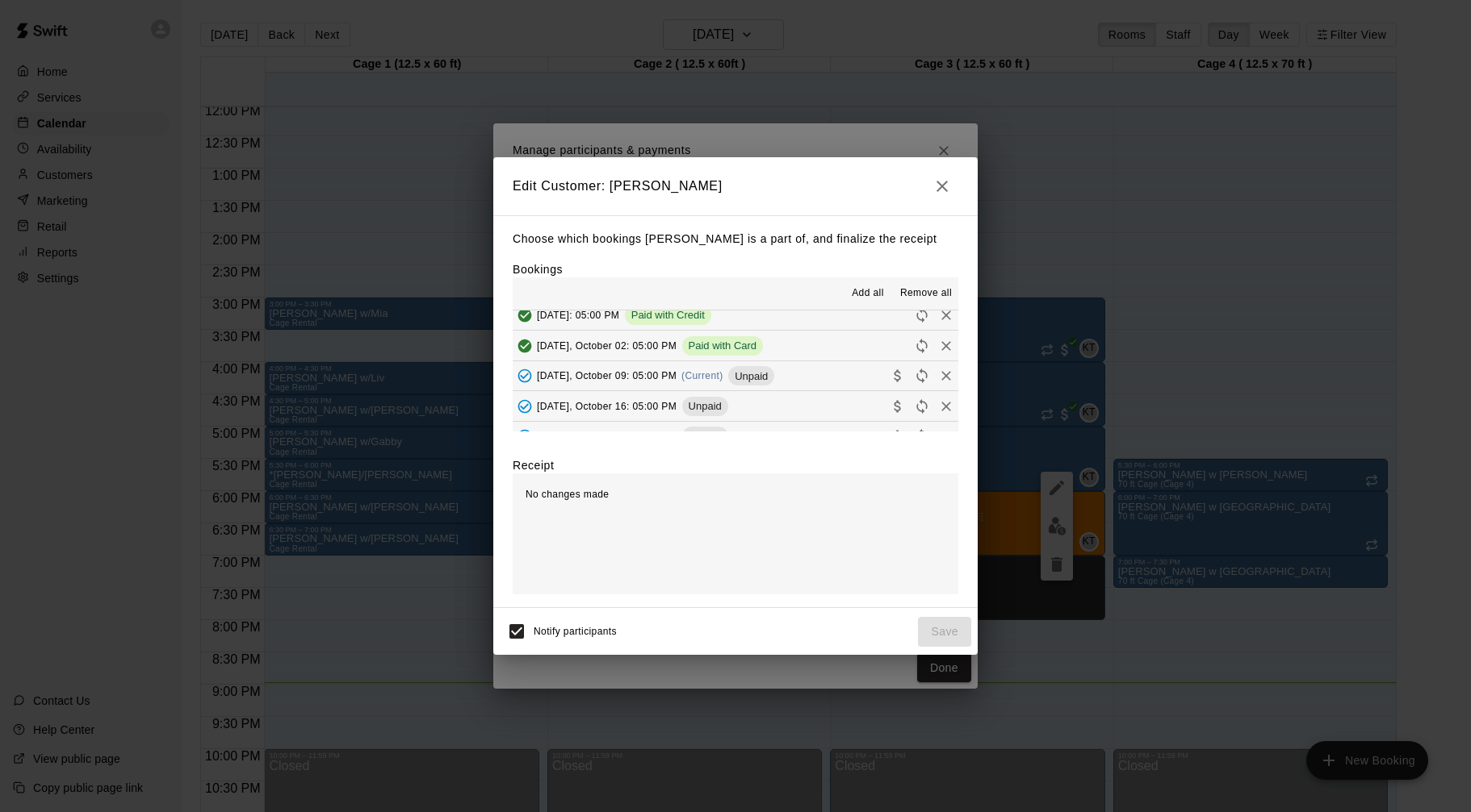
scroll to position [74, 0]
click at [693, 373] on span "(Current)" at bounding box center [701, 372] width 42 height 11
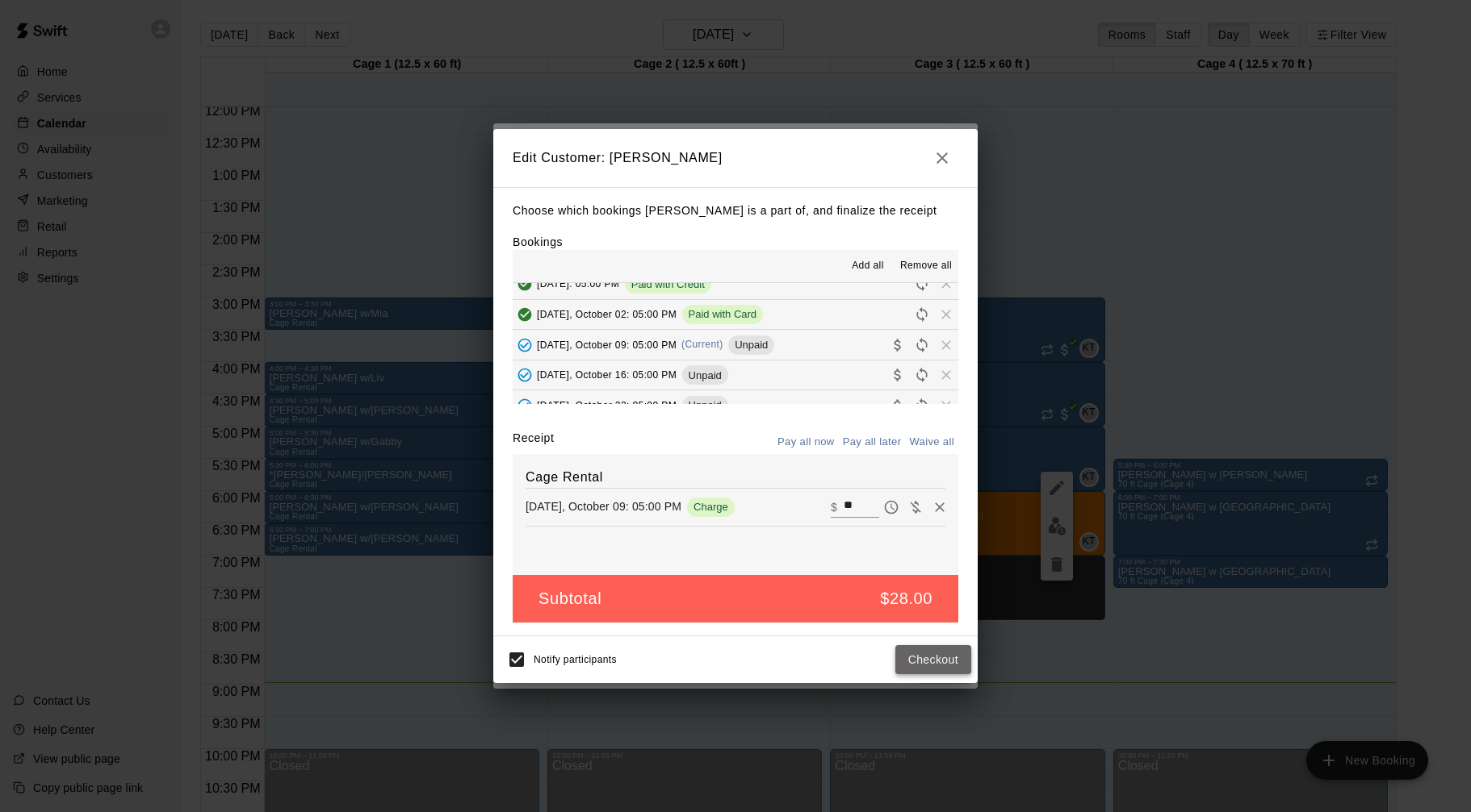
click at [924, 660] on button "Checkout" at bounding box center [933, 660] width 76 height 30
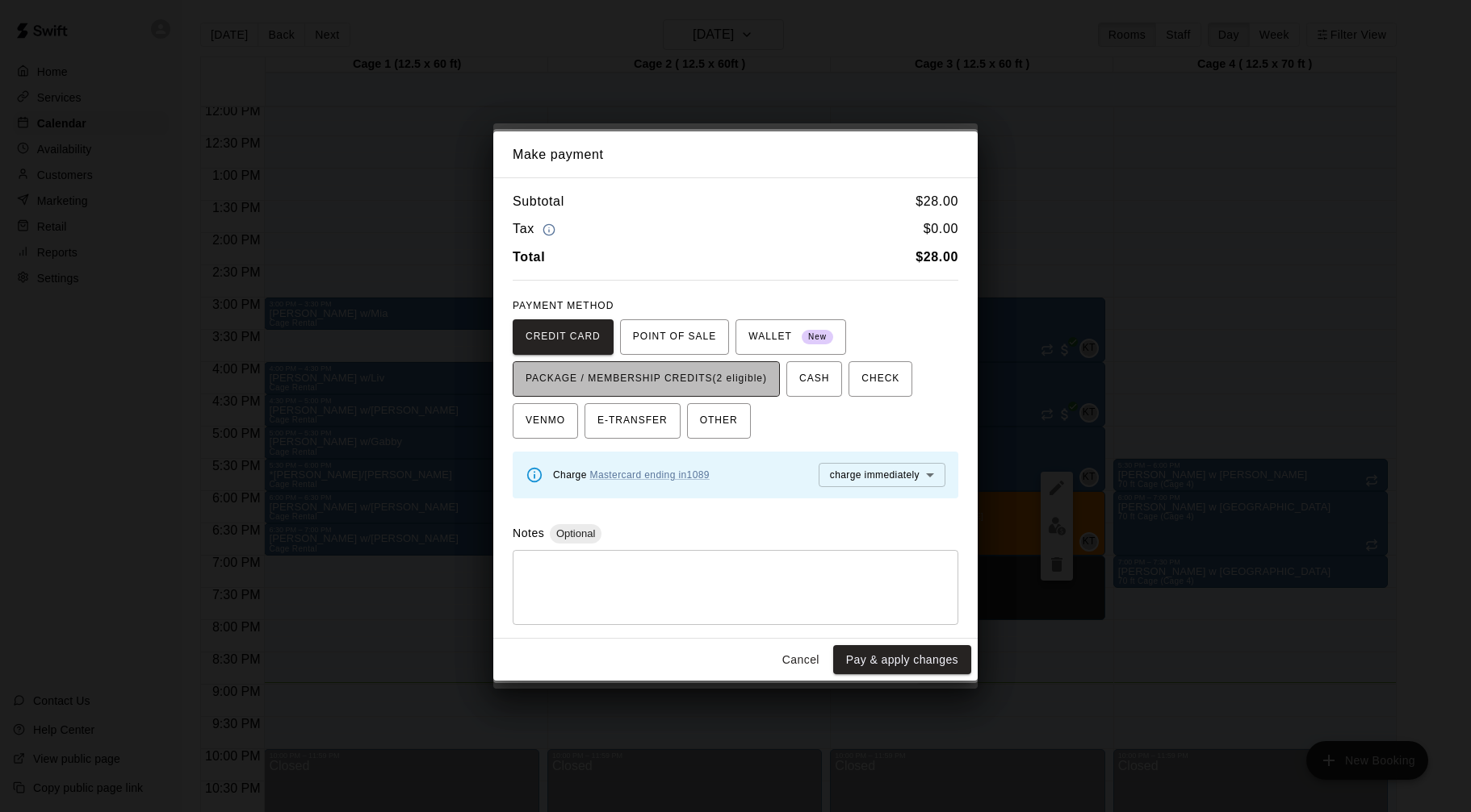
click at [730, 374] on span "PACKAGE / MEMBERSHIP CREDITS (2 eligible)" at bounding box center [646, 379] width 242 height 26
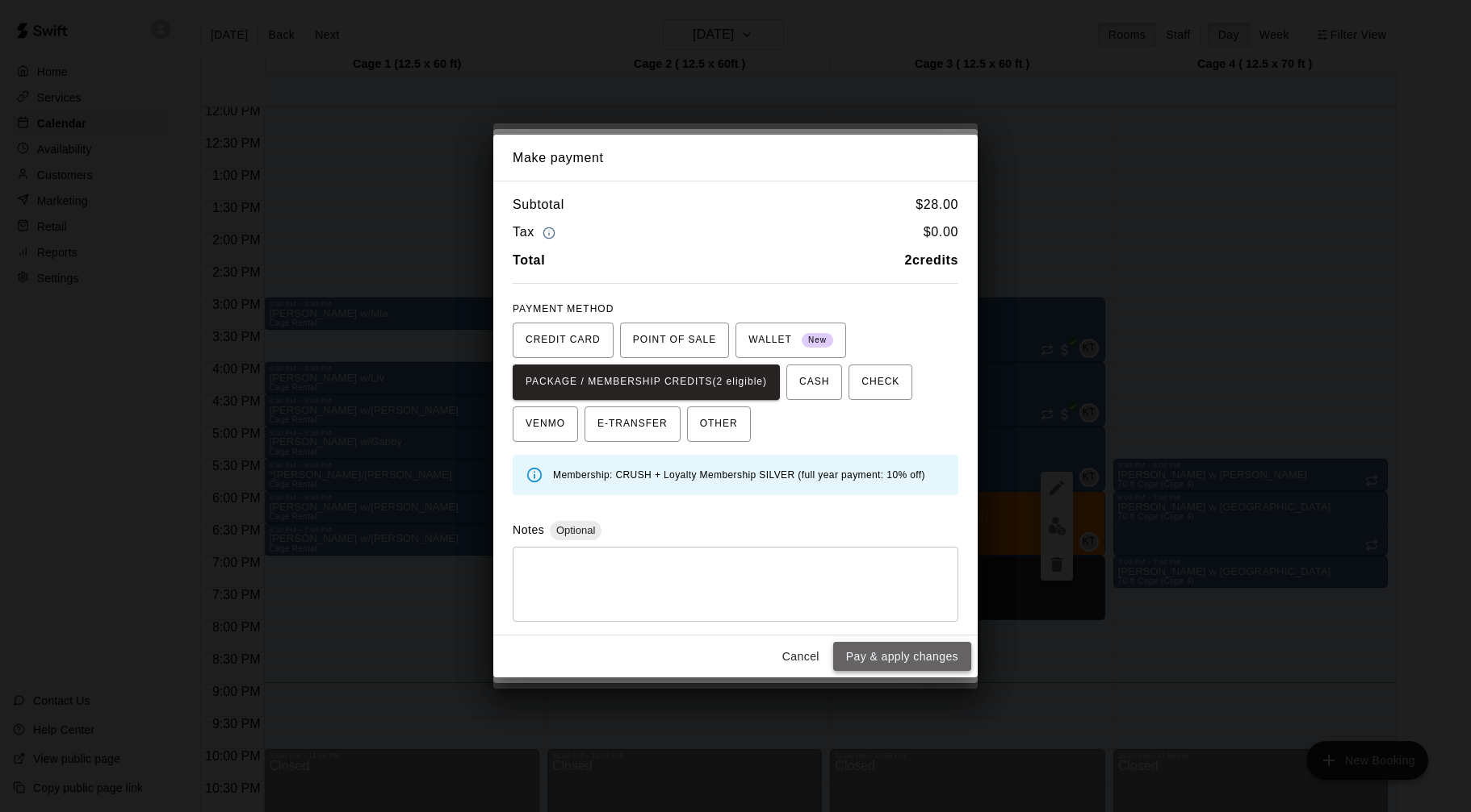
click at [894, 657] on button "Pay & apply changes" at bounding box center [902, 657] width 138 height 30
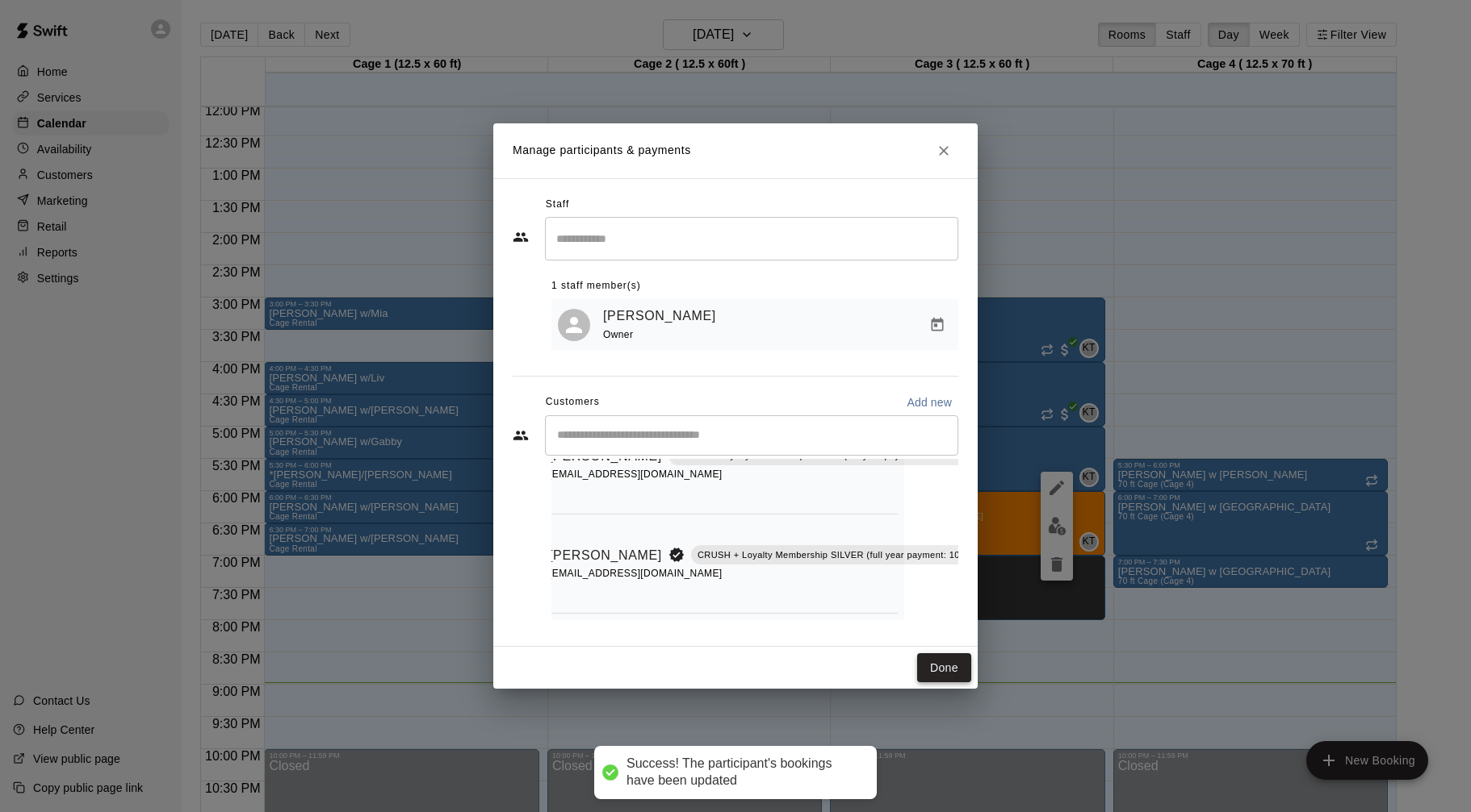
click at [935, 669] on button "Done" at bounding box center [943, 668] width 54 height 30
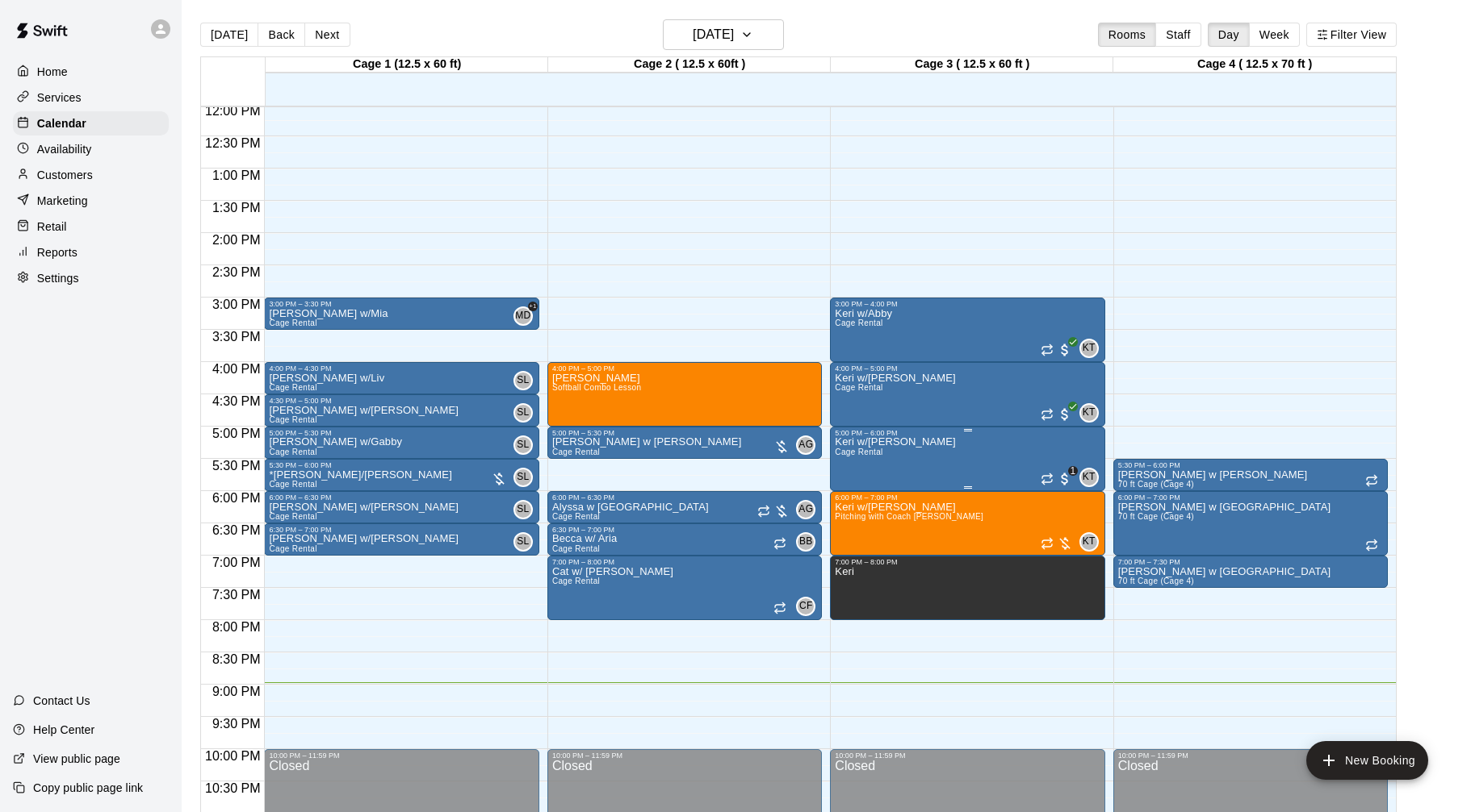
click at [861, 498] on button "edit" at bounding box center [852, 493] width 32 height 32
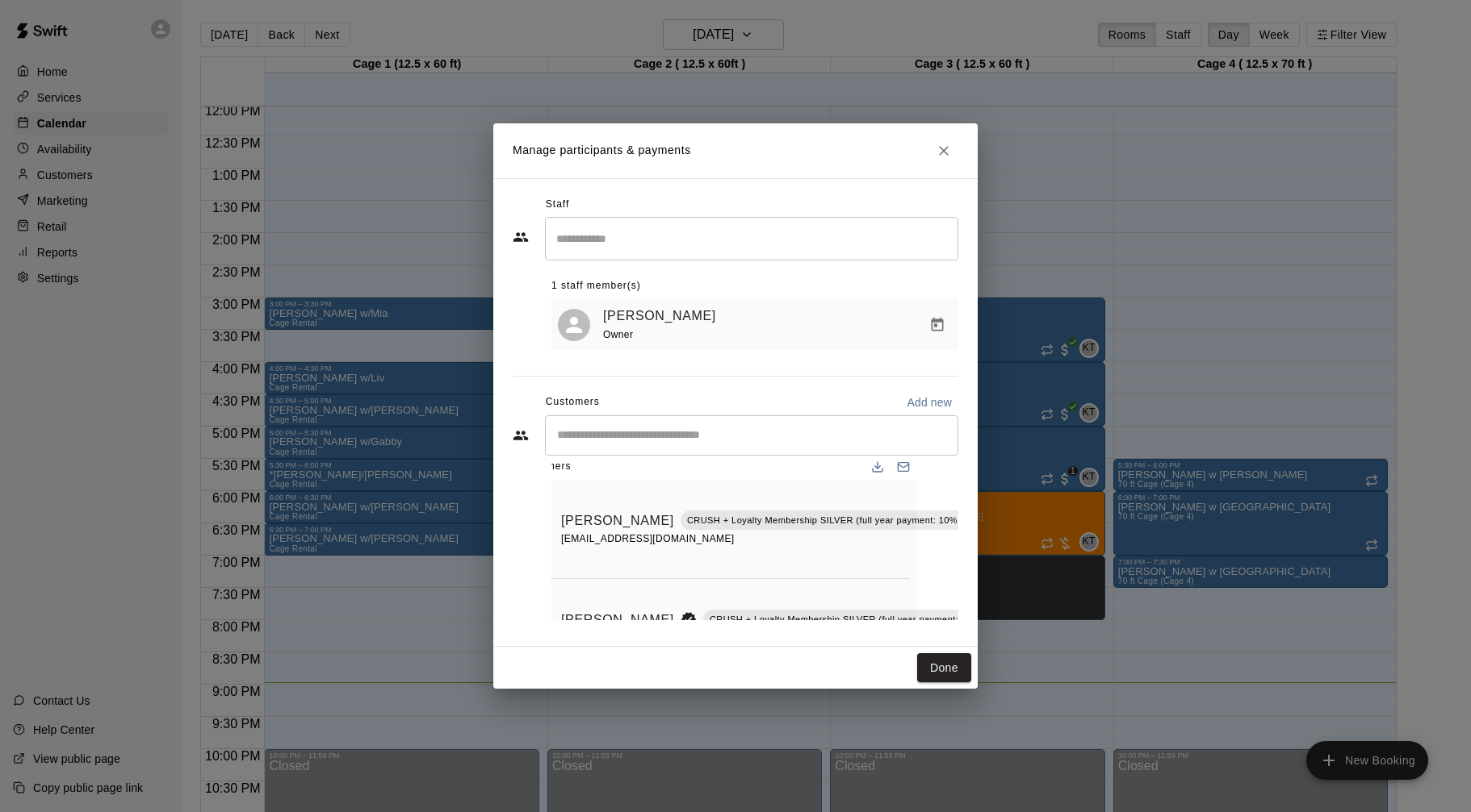
scroll to position [18, 54]
click at [977, 560] on icon "Manage bookings & payment" at bounding box center [983, 557] width 12 height 14
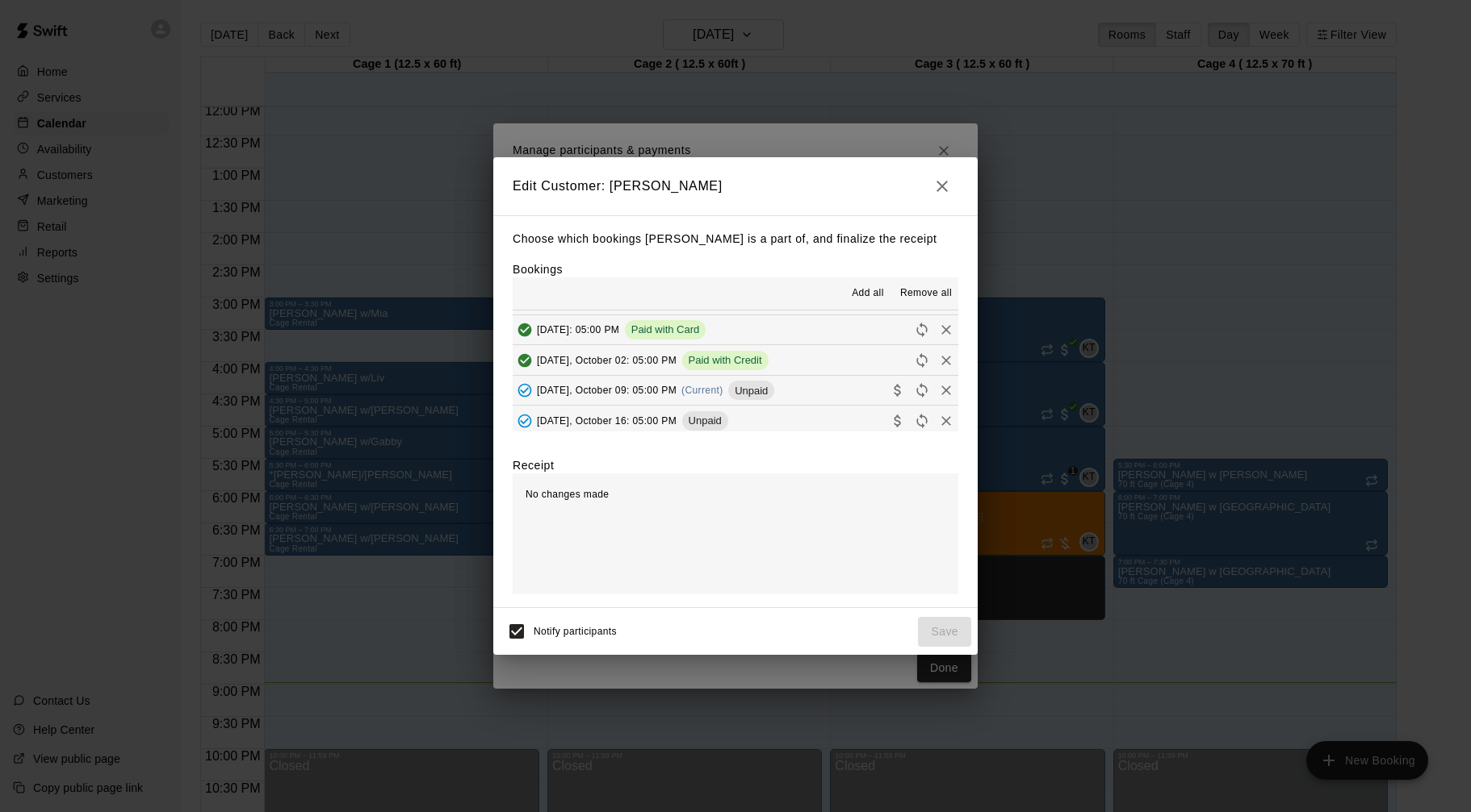
scroll to position [67, 0]
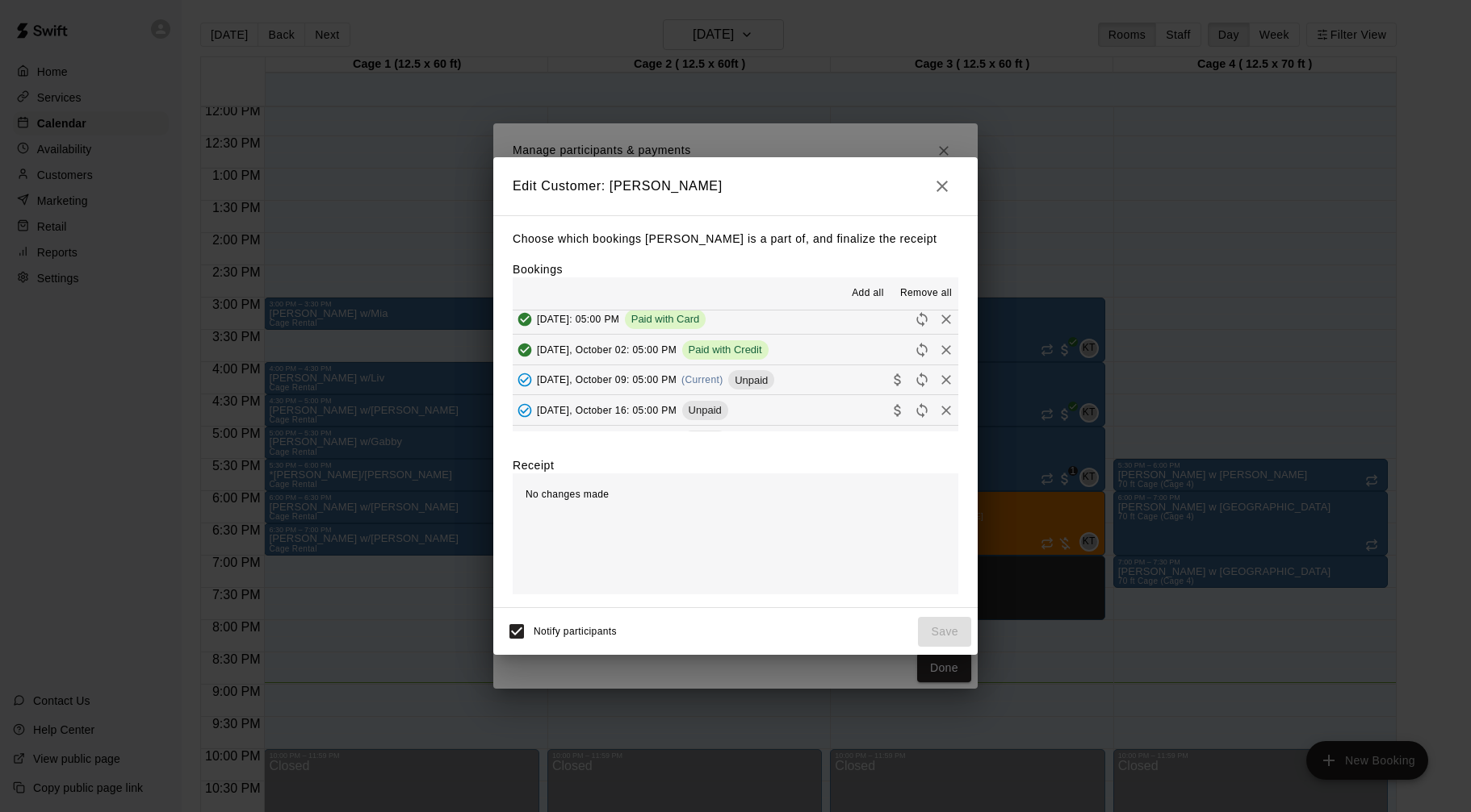
click at [677, 377] on span "[DATE], October 09: 05:00 PM" at bounding box center [606, 379] width 139 height 11
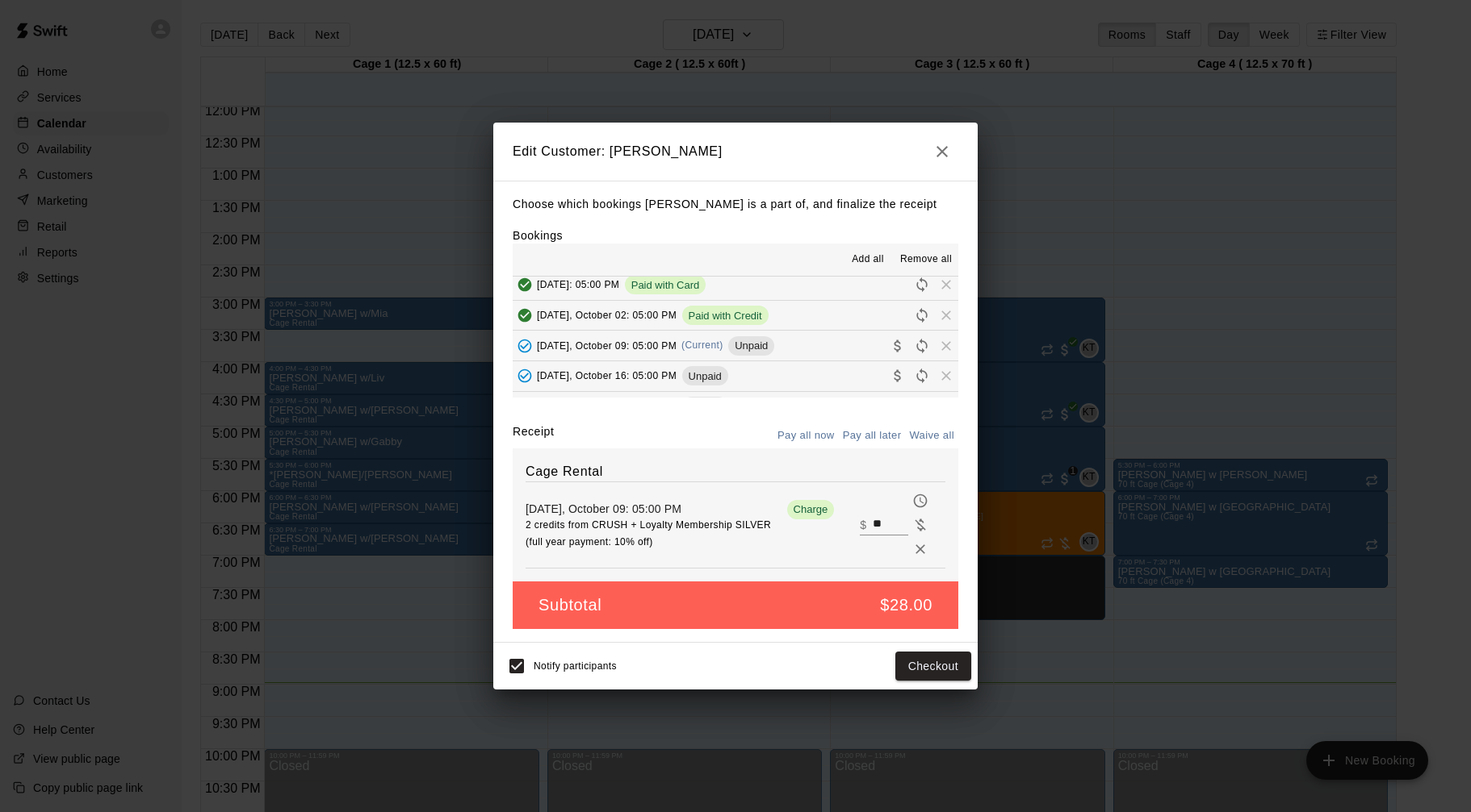
click at [885, 514] on div "​ $ **" at bounding box center [902, 525] width 85 height 73
click at [883, 520] on input "**" at bounding box center [890, 525] width 36 height 21
type input "**"
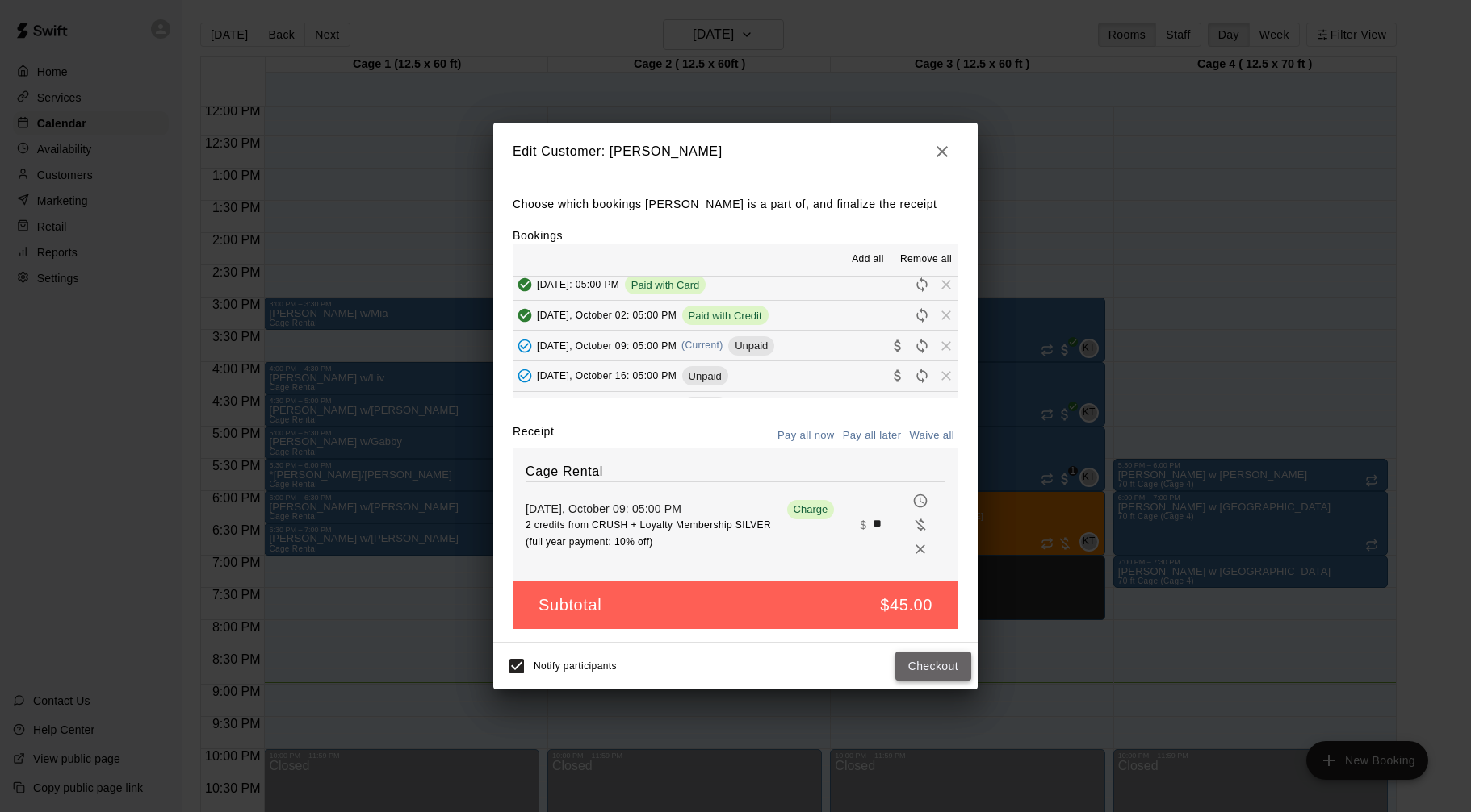
click at [942, 659] on button "Checkout" at bounding box center [933, 666] width 76 height 30
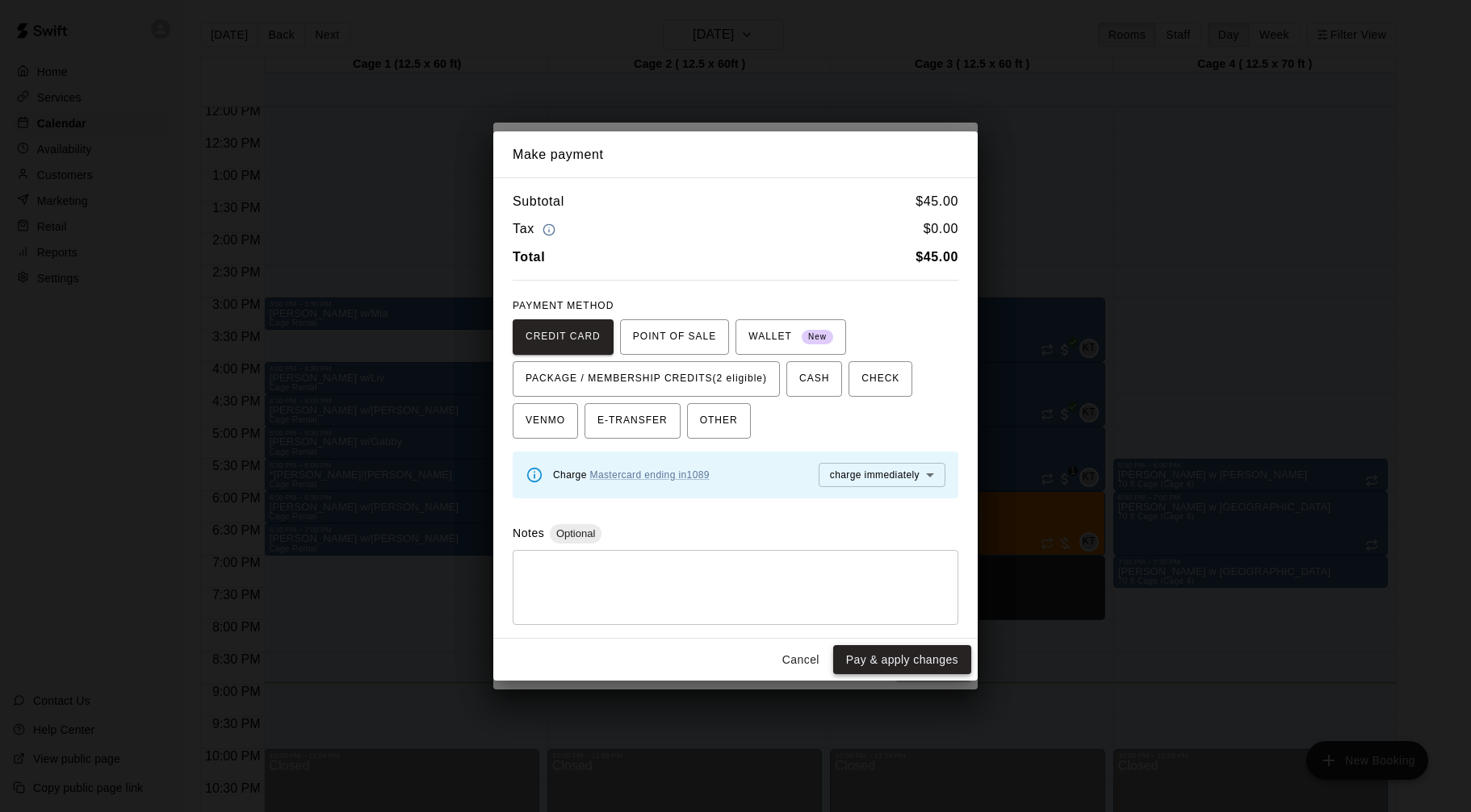
click at [917, 662] on button "Pay & apply changes" at bounding box center [902, 660] width 138 height 30
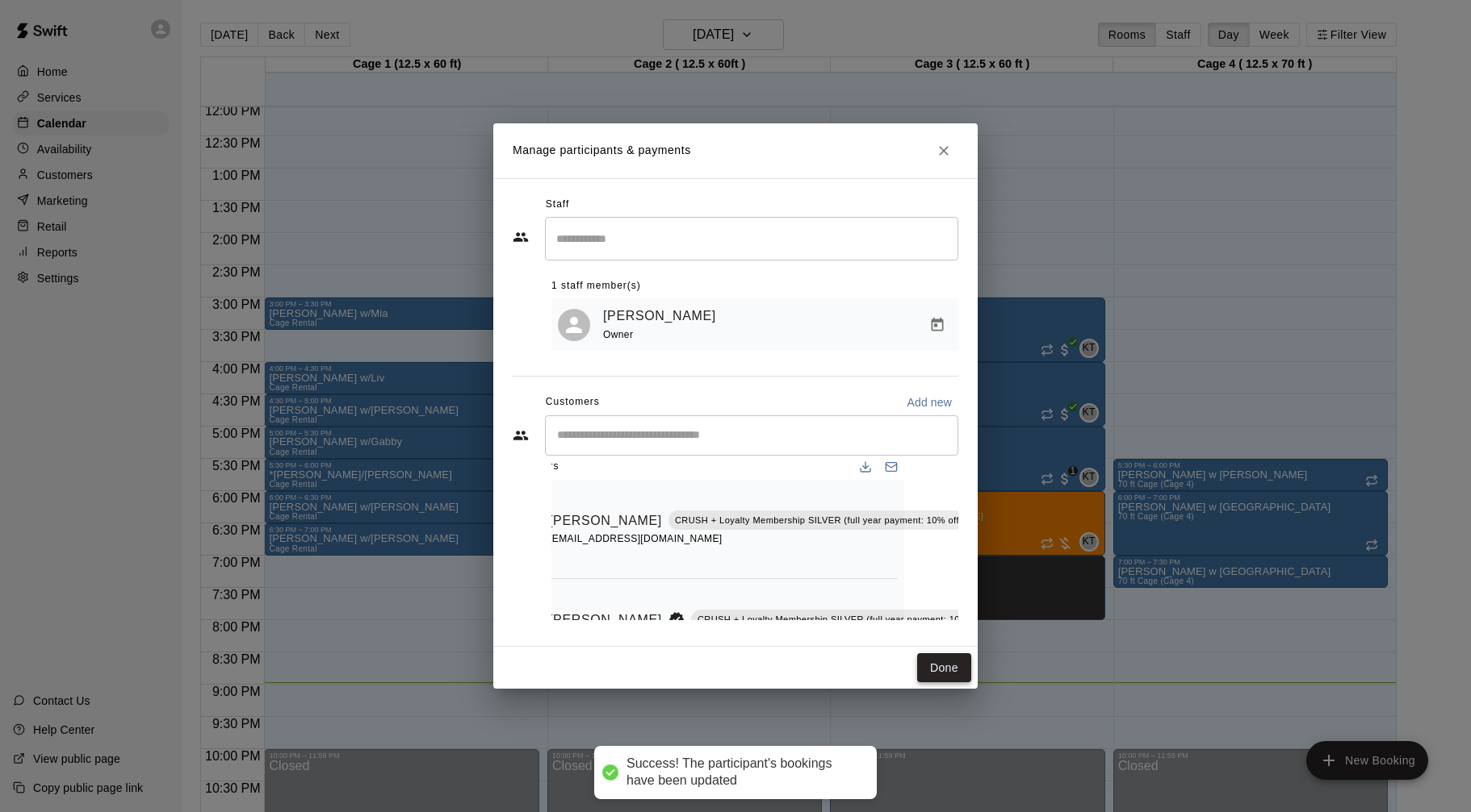
click at [924, 662] on button "Done" at bounding box center [943, 668] width 54 height 30
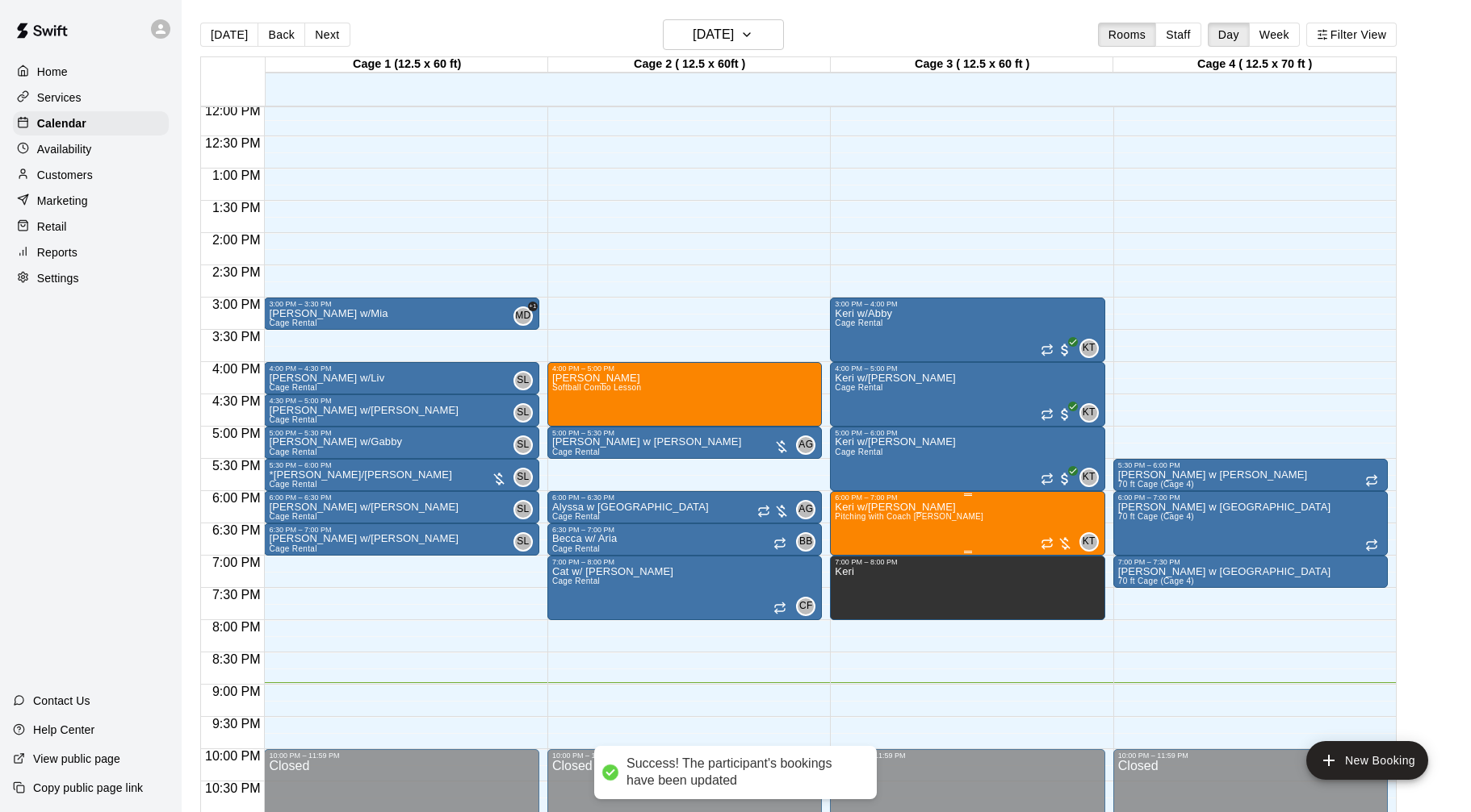
click at [1062, 548] on div at bounding box center [1057, 543] width 32 height 16
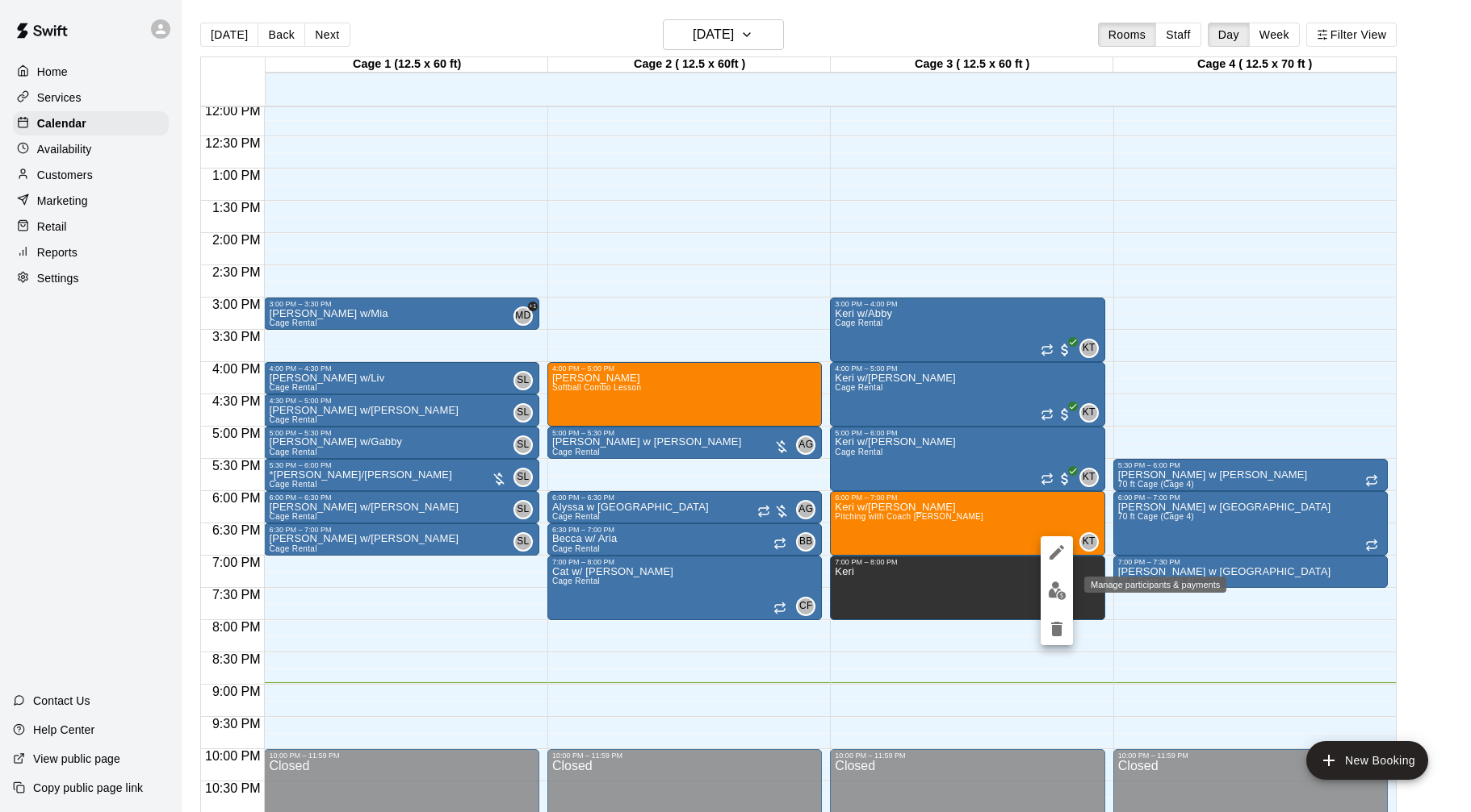
click at [1051, 600] on button "edit" at bounding box center [1057, 591] width 32 height 32
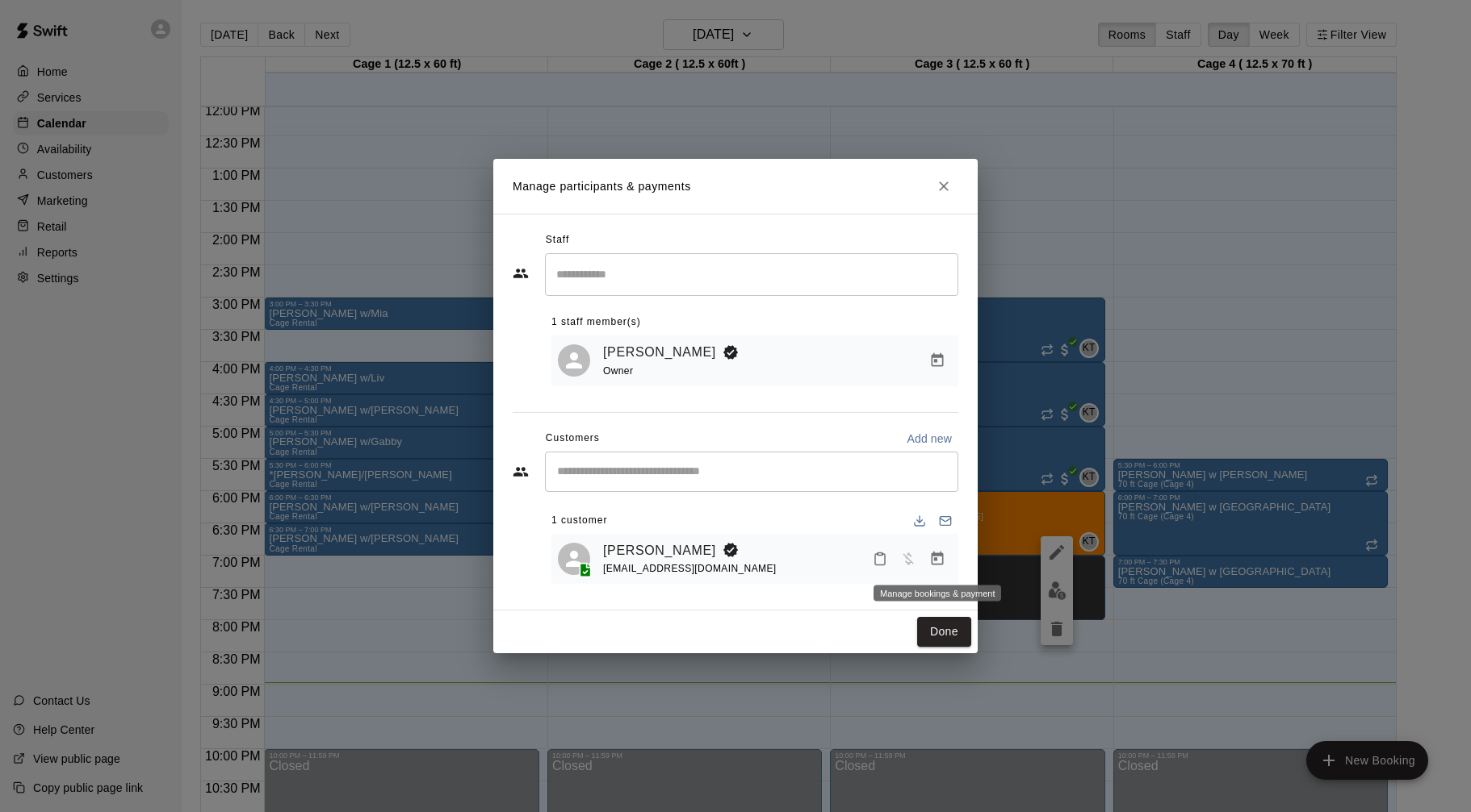
click at [932, 565] on icon "Manage bookings & payment" at bounding box center [937, 558] width 16 height 16
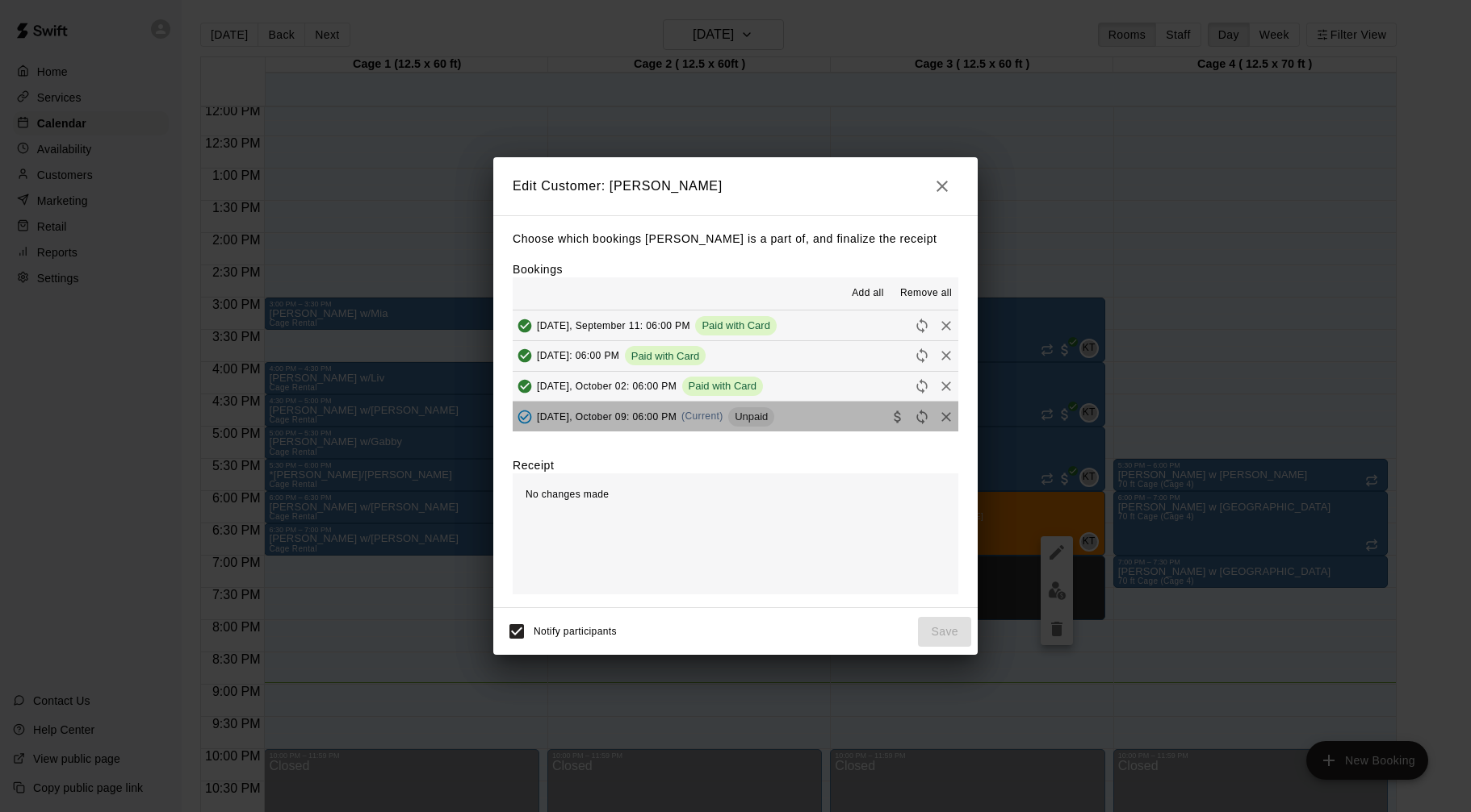
click at [812, 414] on button "[DATE], October 09: 06:00 PM (Current) Unpaid" at bounding box center [736, 417] width 446 height 30
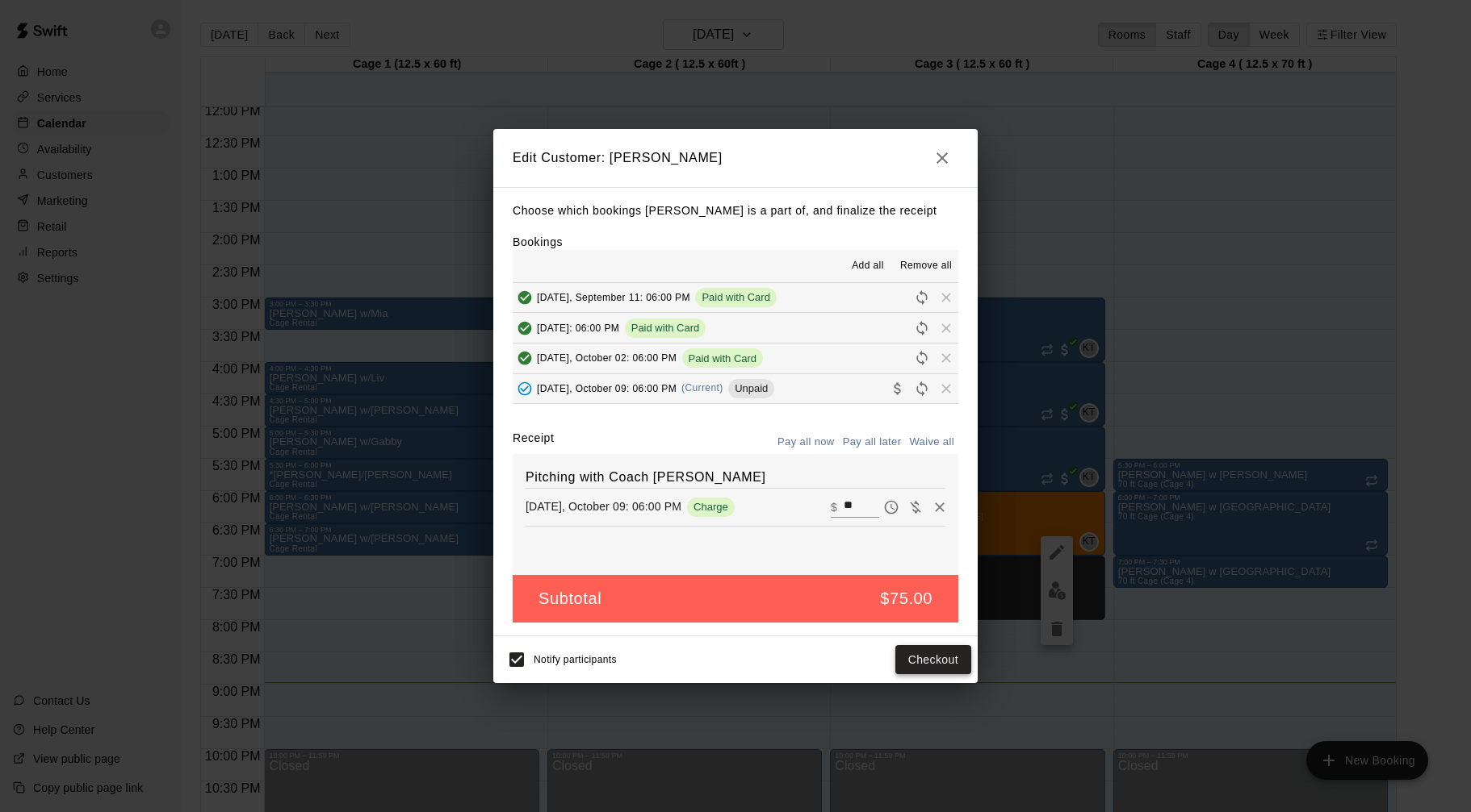
click at [945, 651] on button "Checkout" at bounding box center [933, 660] width 76 height 30
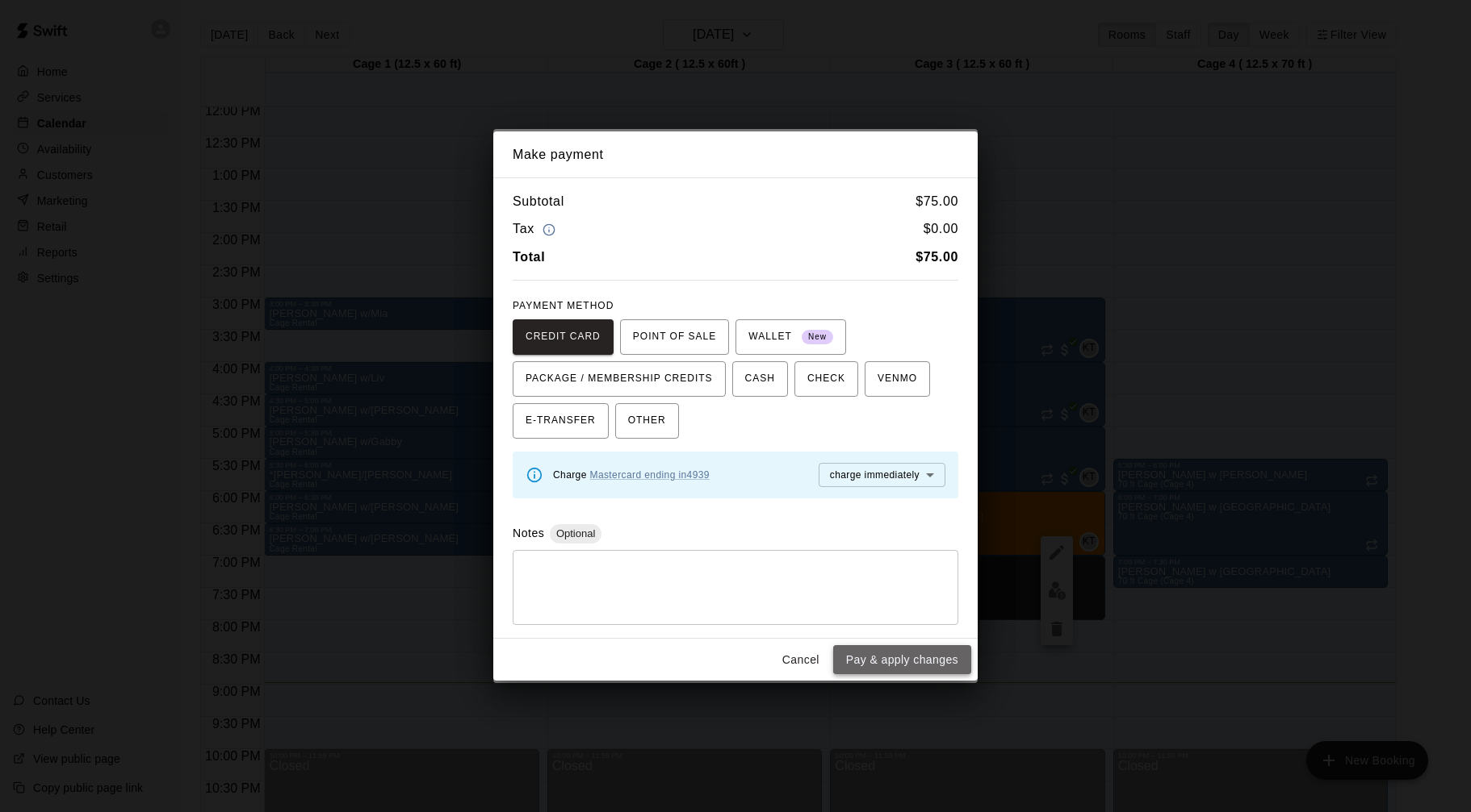
click at [867, 649] on button "Pay & apply changes" at bounding box center [902, 660] width 138 height 30
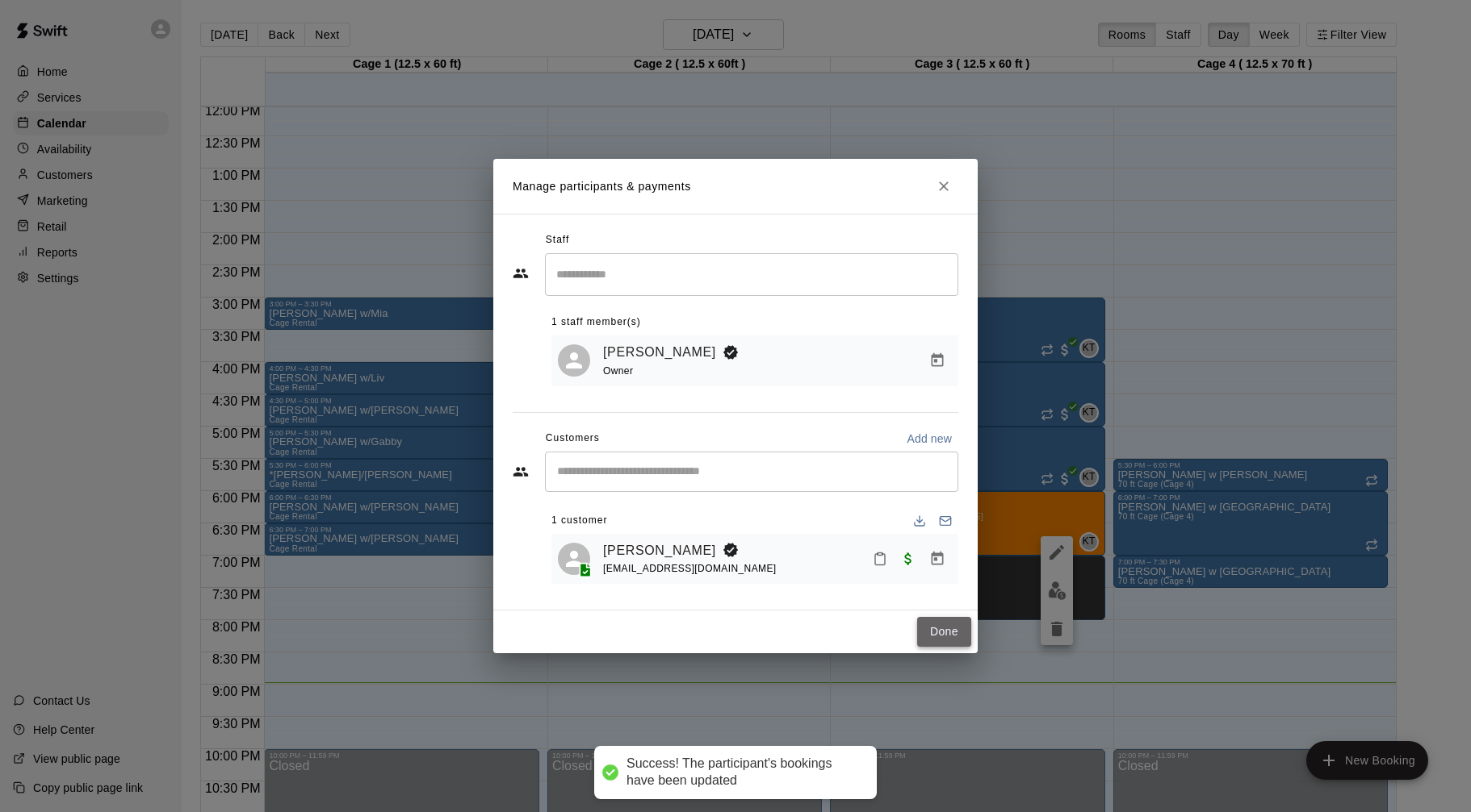
click at [931, 631] on button "Done" at bounding box center [943, 632] width 54 height 30
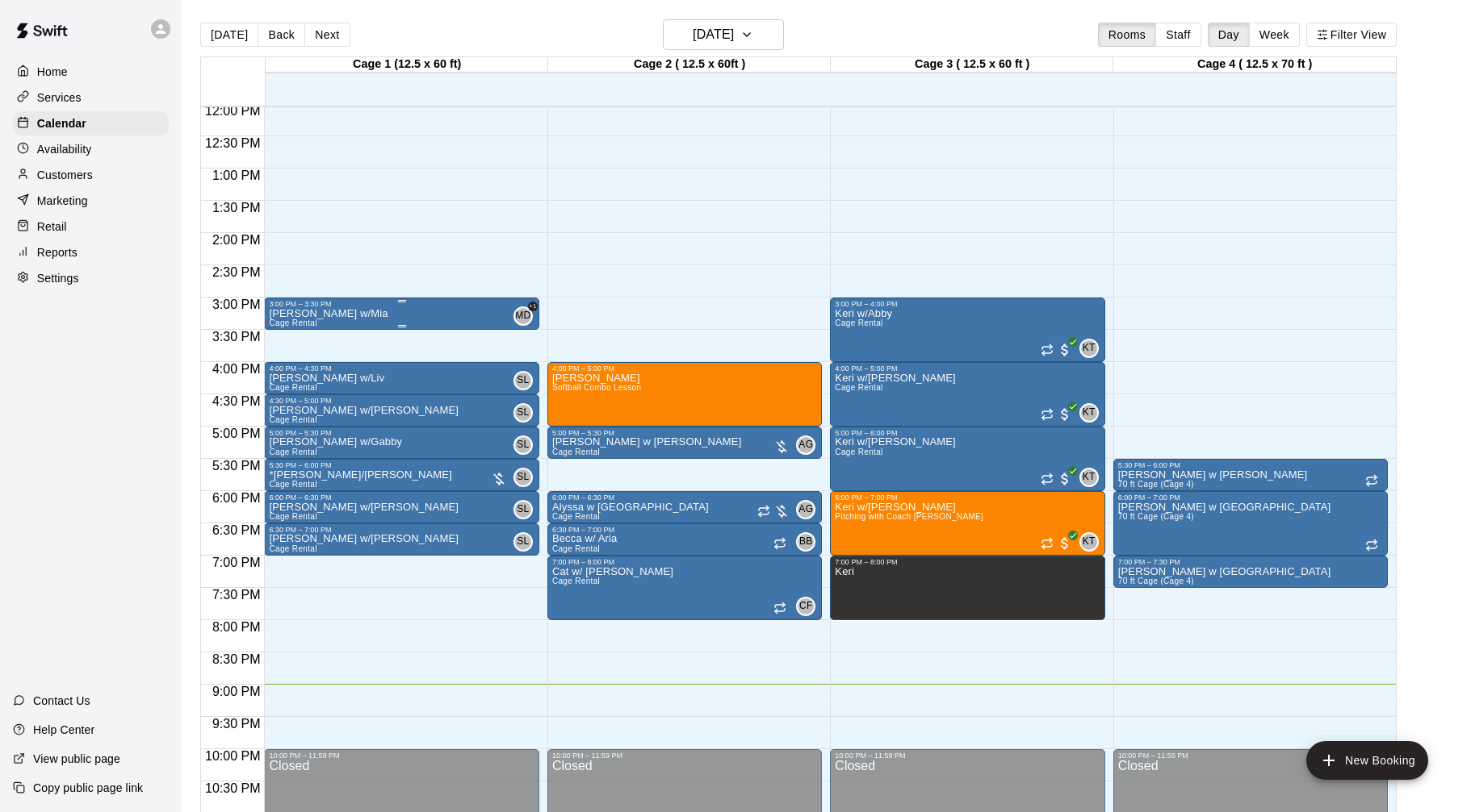
click at [484, 312] on div "[PERSON_NAME] w/[PERSON_NAME] Rental MD +1" at bounding box center [401, 714] width 265 height 812
click at [287, 400] on icon "delete" at bounding box center [285, 402] width 11 height 15
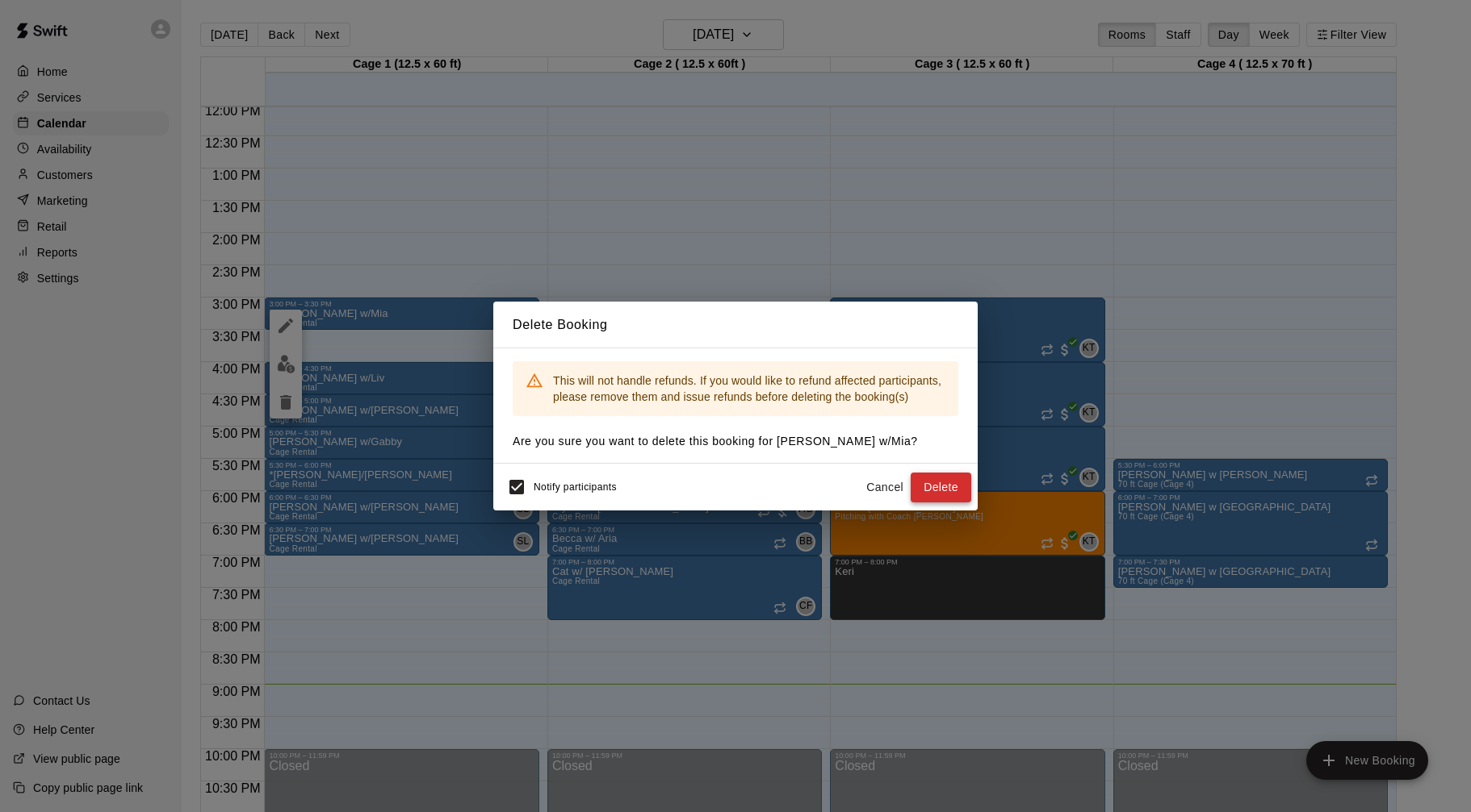
click at [936, 488] on button "Delete" at bounding box center [941, 488] width 61 height 30
